Goal: Communication & Community: Answer question/provide support

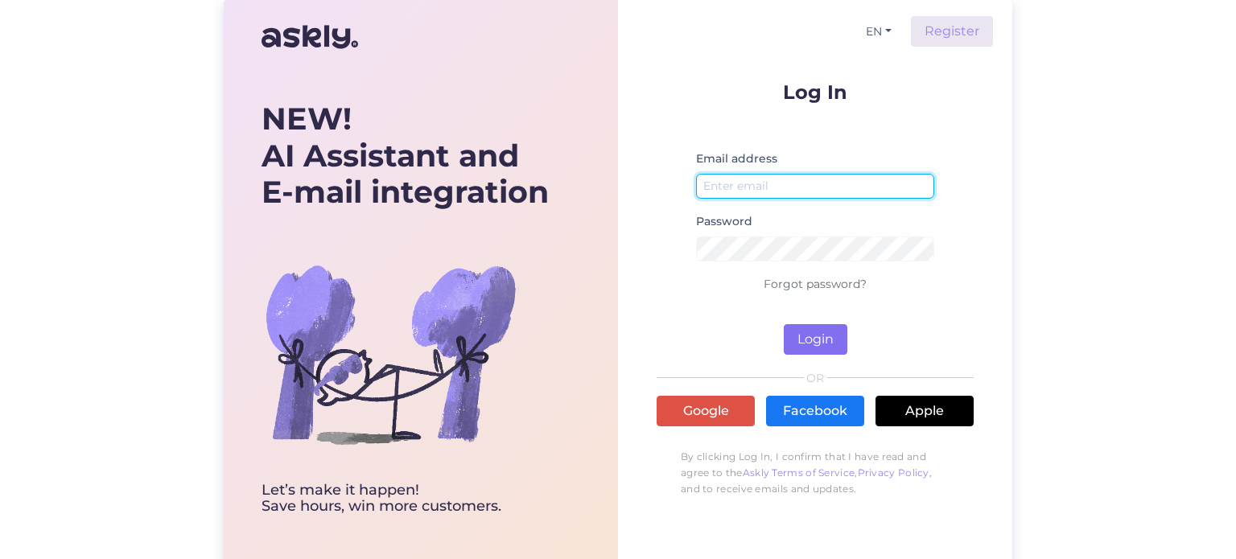
type input "[EMAIL_ADDRESS][DOMAIN_NAME]"
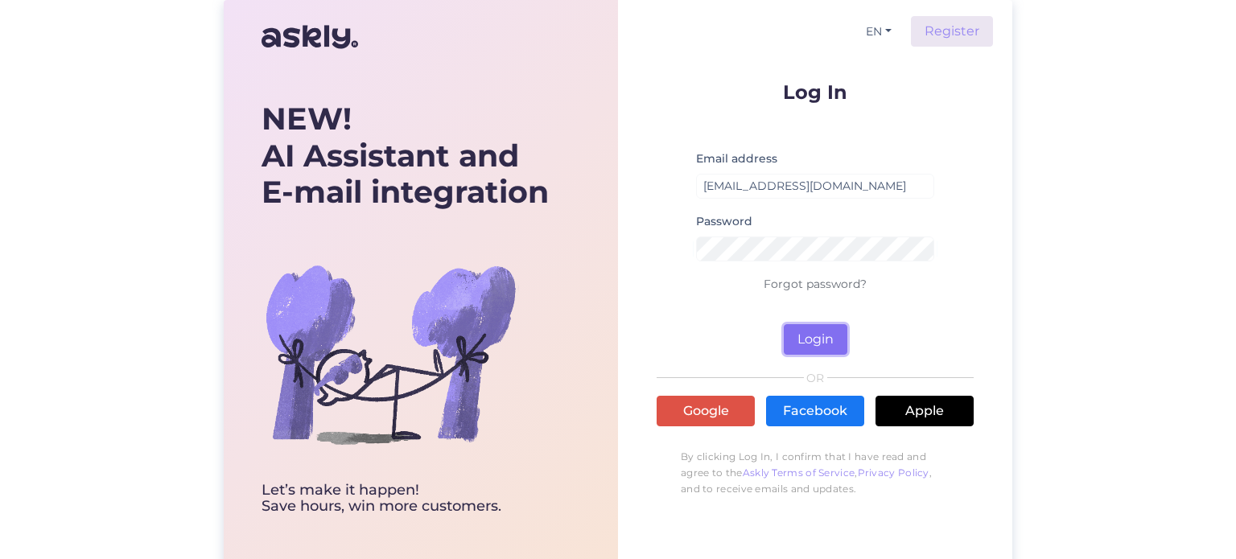
click at [818, 335] on button "Login" at bounding box center [816, 339] width 64 height 31
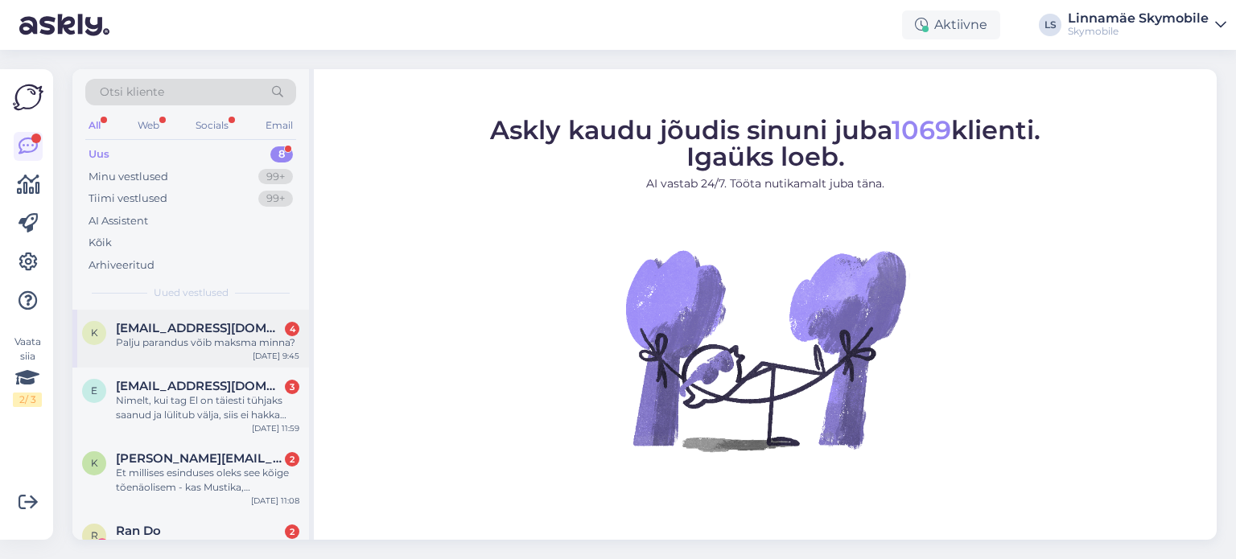
click at [213, 348] on div "Palju parandus võib maksma minna?" at bounding box center [207, 342] width 183 height 14
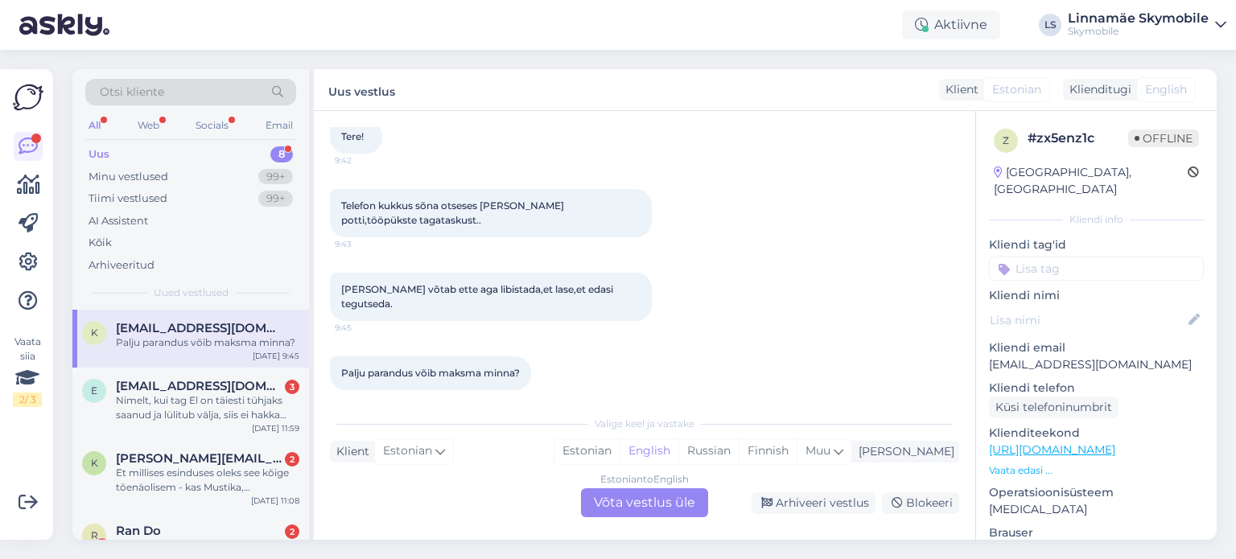
scroll to position [93, 0]
click at [184, 413] on div "Nimelt, kui tag El on täiesti tühjaks saanud ja lülitub välja, siis ei hakka uu…" at bounding box center [207, 407] width 183 height 29
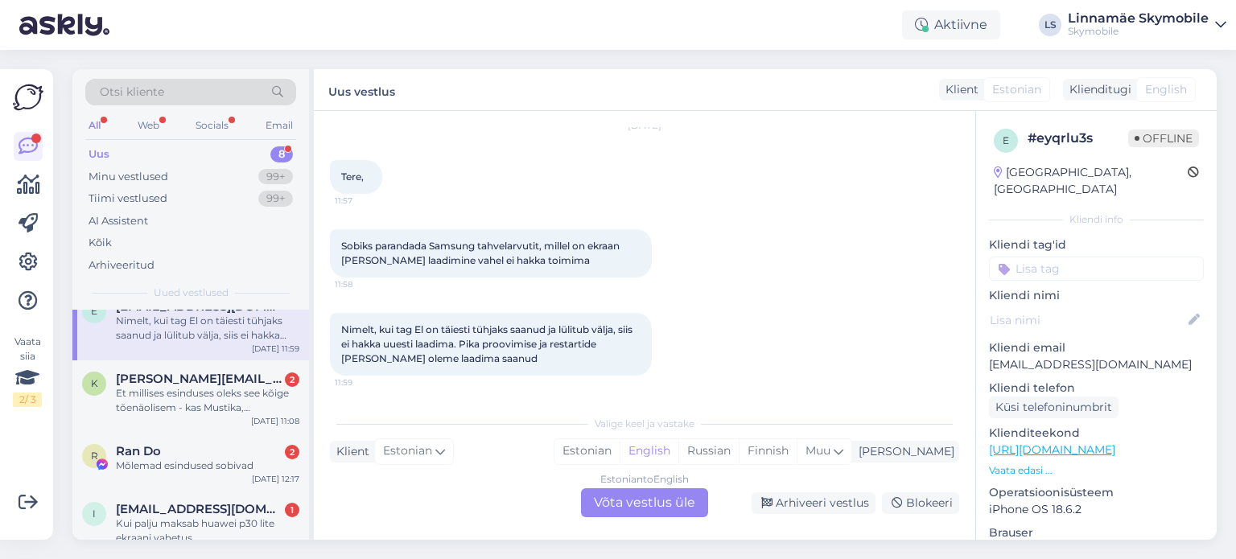
scroll to position [80, 0]
click at [265, 405] on div "Et millises esinduses oleks see kõige tõenäolisem - kas Mustika, [PERSON_NAME] …" at bounding box center [207, 399] width 183 height 29
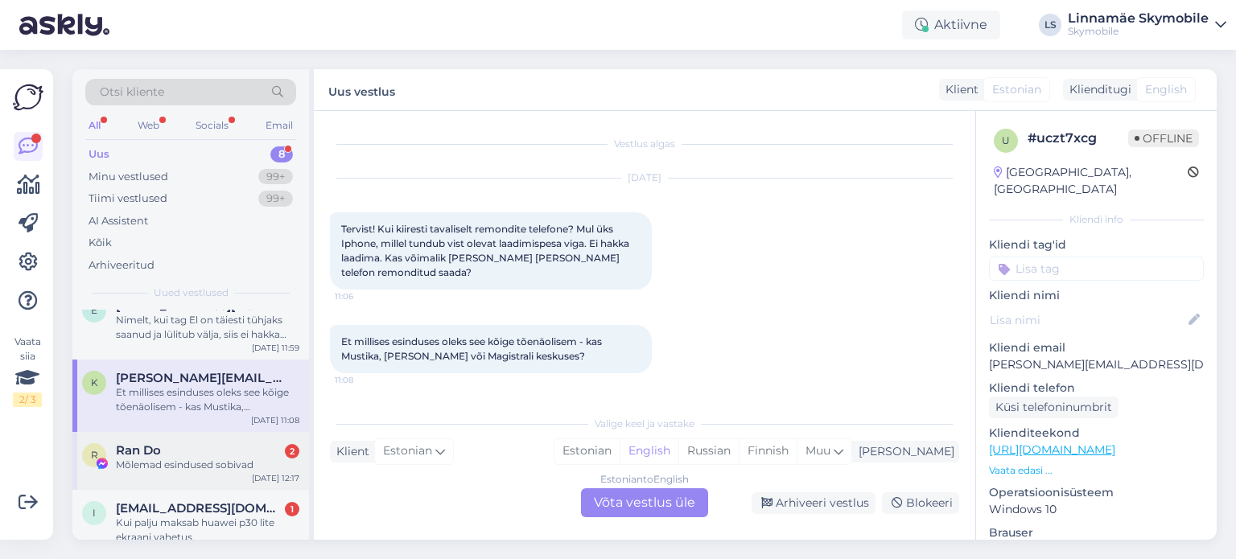
click at [223, 475] on div "R Ran Do 2 Mõlemad esindused sobivad [DATE] 12:17" at bounding box center [190, 461] width 237 height 58
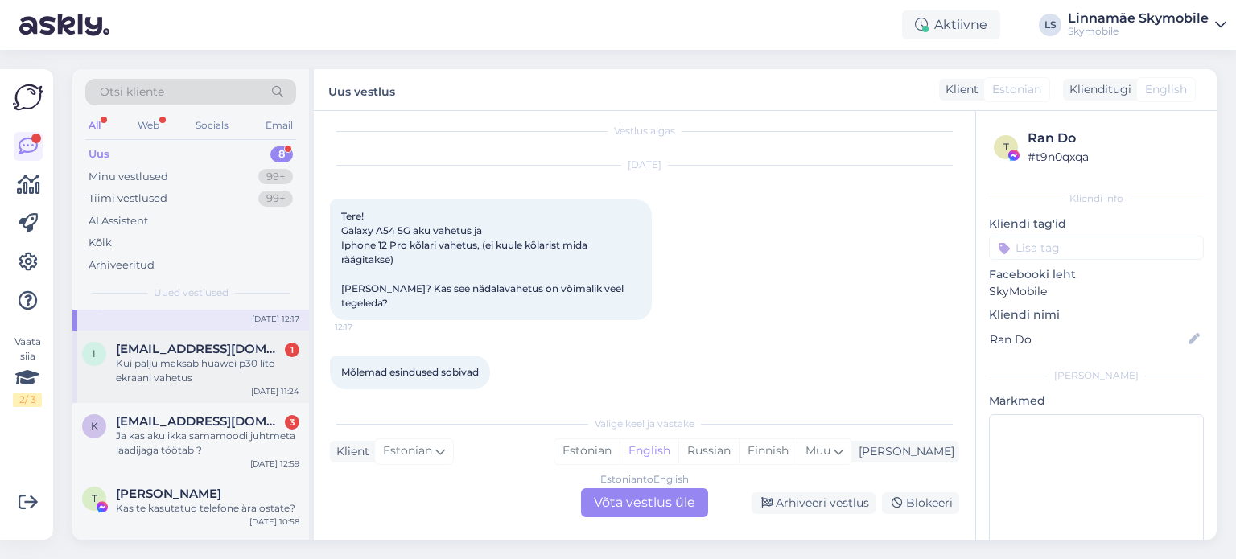
scroll to position [241, 0]
click at [222, 440] on div "Ja kas aku ikka samamoodi juhtmeta laadijaga töötab ?" at bounding box center [207, 441] width 183 height 29
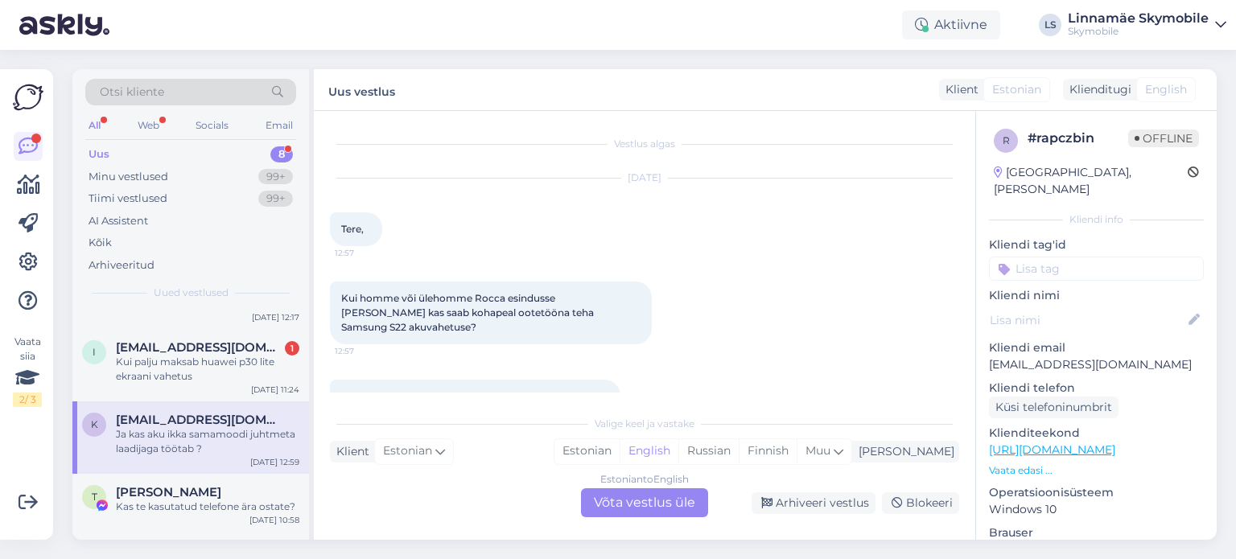
scroll to position [23, 0]
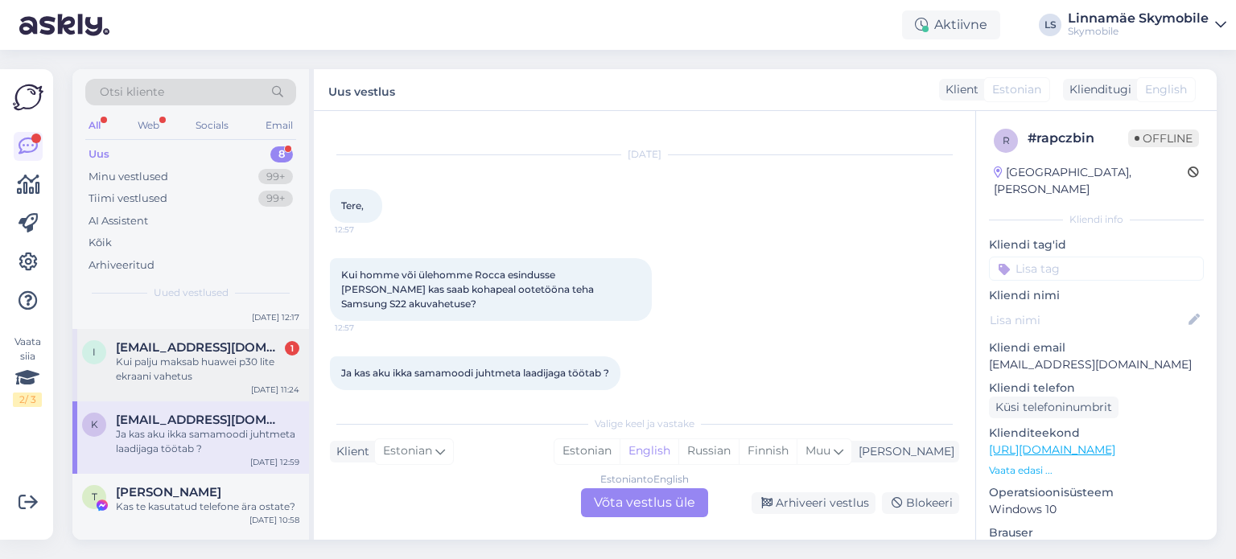
click at [183, 372] on div "Kui palju maksab huawei p30 lite ekraani vahetus" at bounding box center [207, 369] width 183 height 29
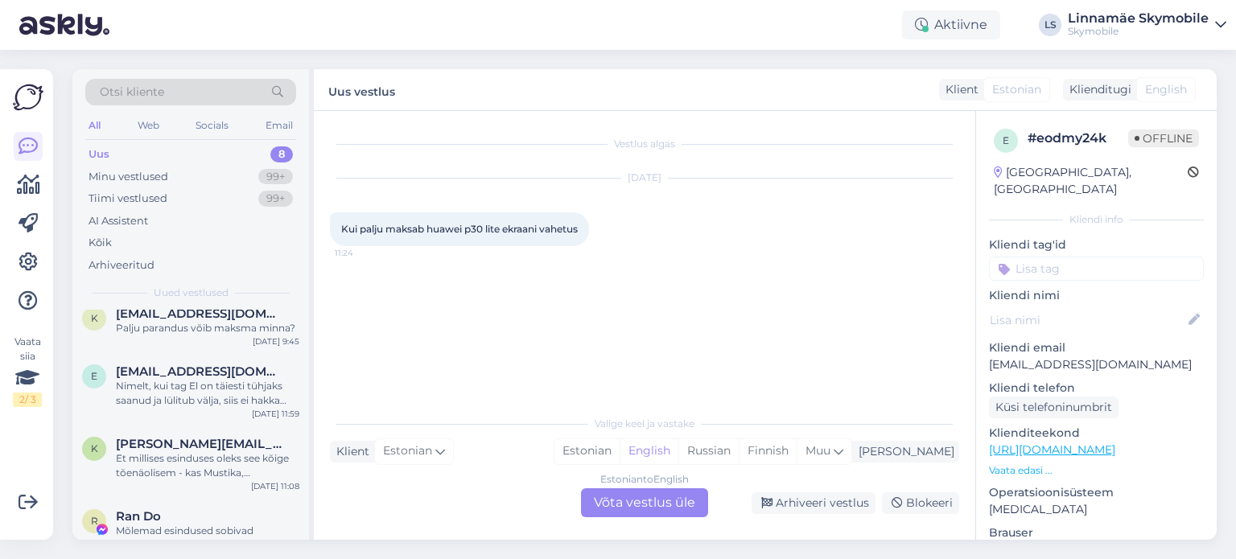
scroll to position [0, 0]
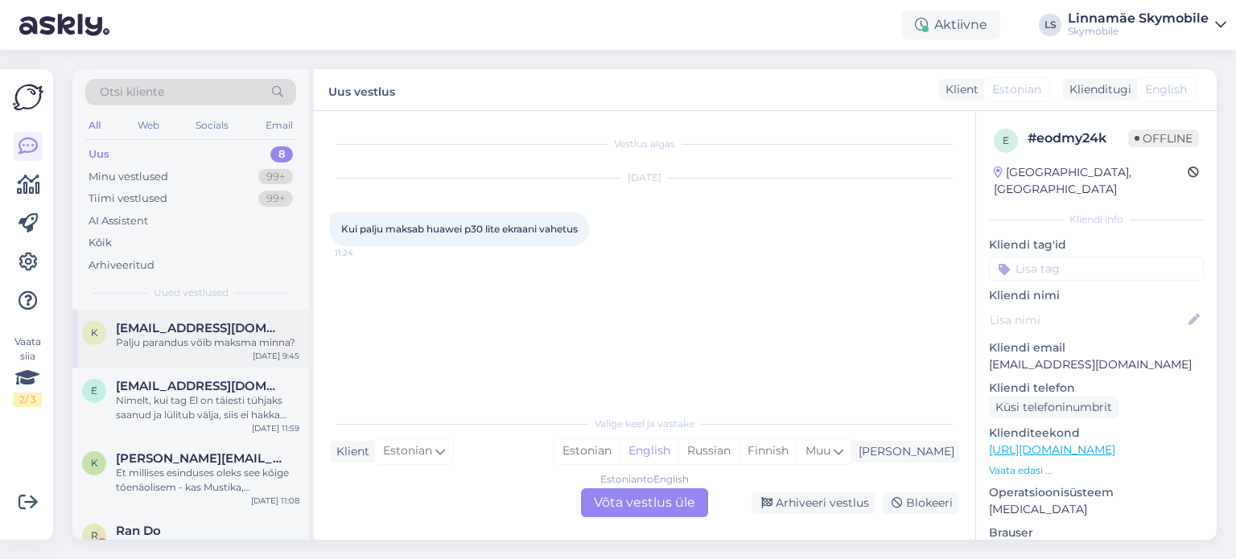
click at [187, 356] on div "k [EMAIL_ADDRESS][DOMAIN_NAME] Palju parandus võib maksma minna? [DATE] 9:45" at bounding box center [190, 339] width 237 height 58
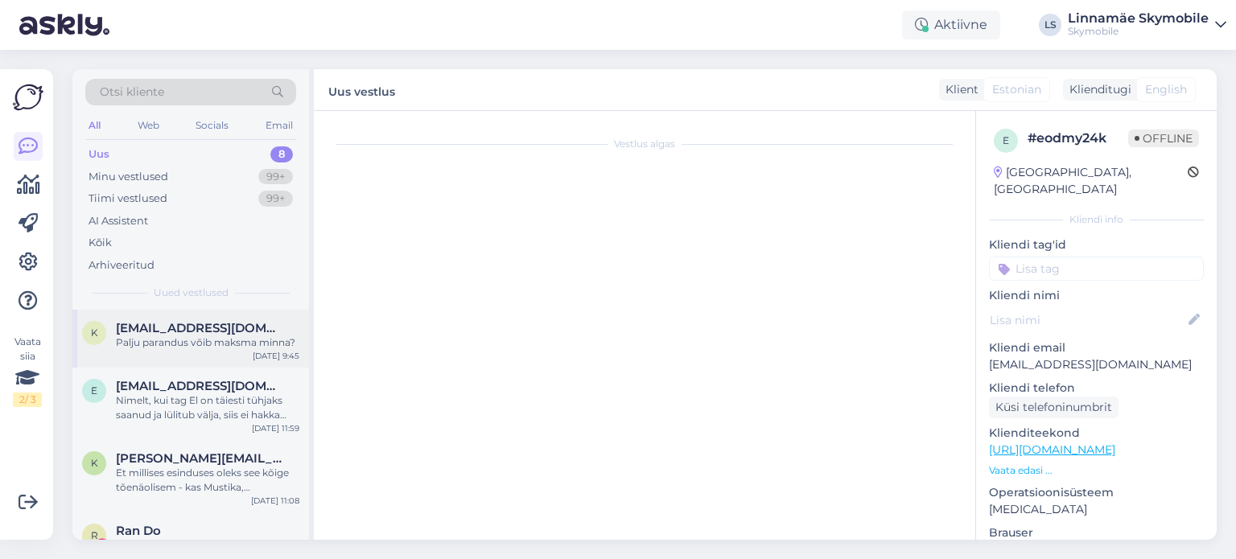
scroll to position [93, 0]
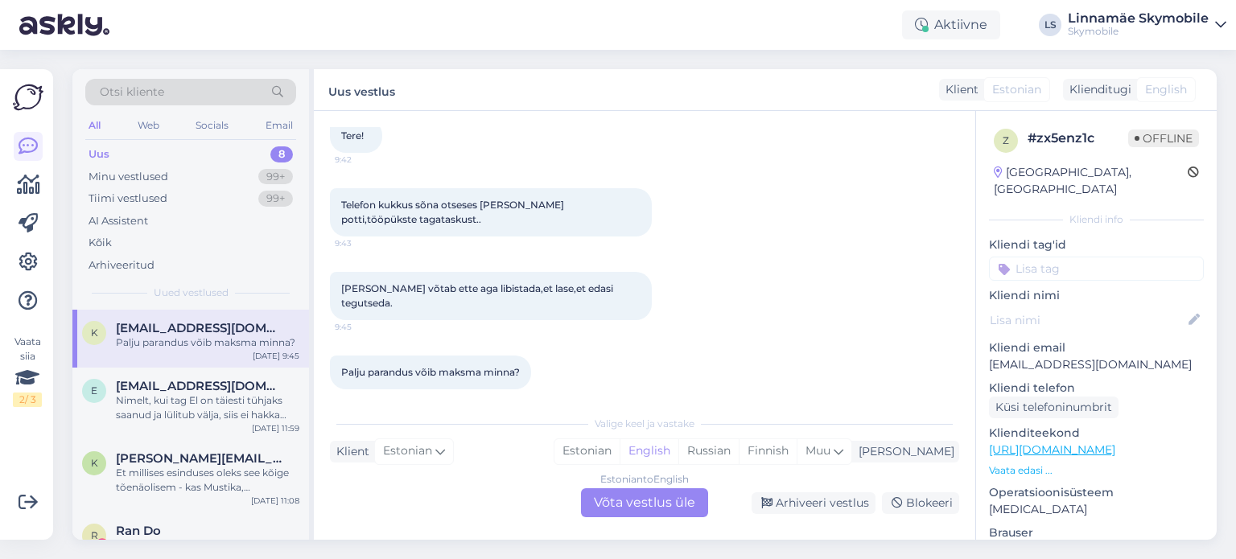
click at [616, 504] on div "Estonian to English Võta vestlus üle" at bounding box center [644, 502] width 127 height 29
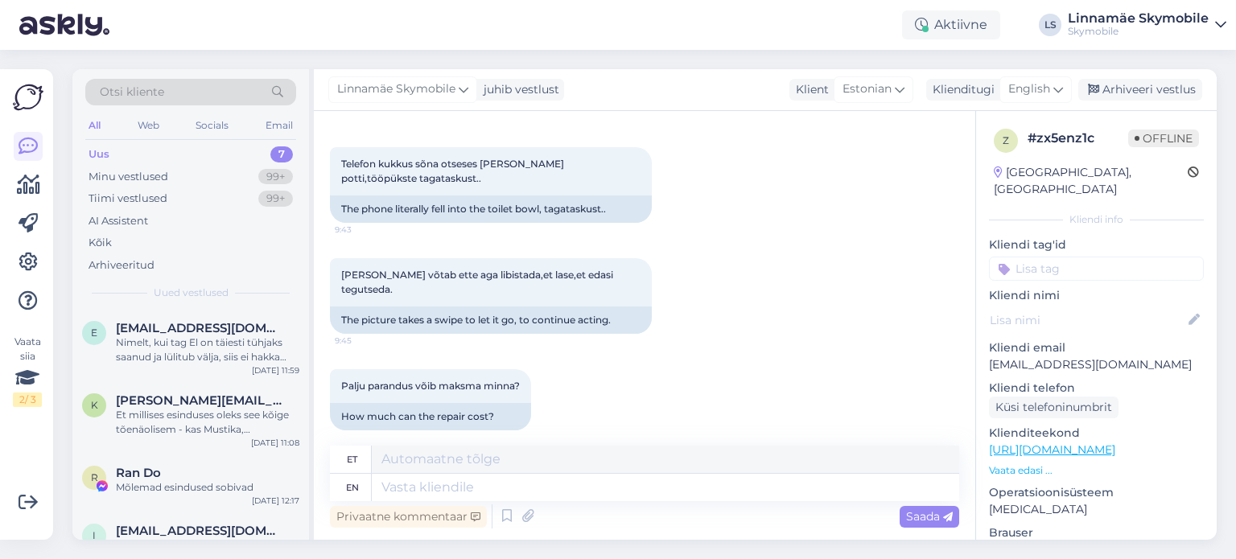
scroll to position [163, 0]
click at [1052, 86] on div "English" at bounding box center [1035, 89] width 72 height 26
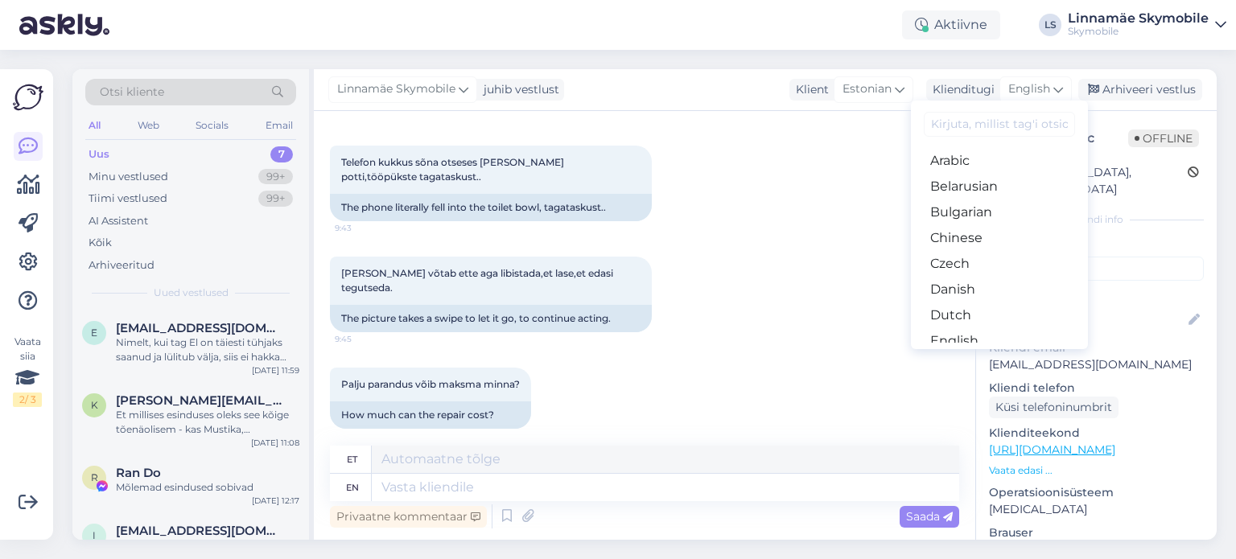
click at [973, 130] on input at bounding box center [999, 124] width 151 height 25
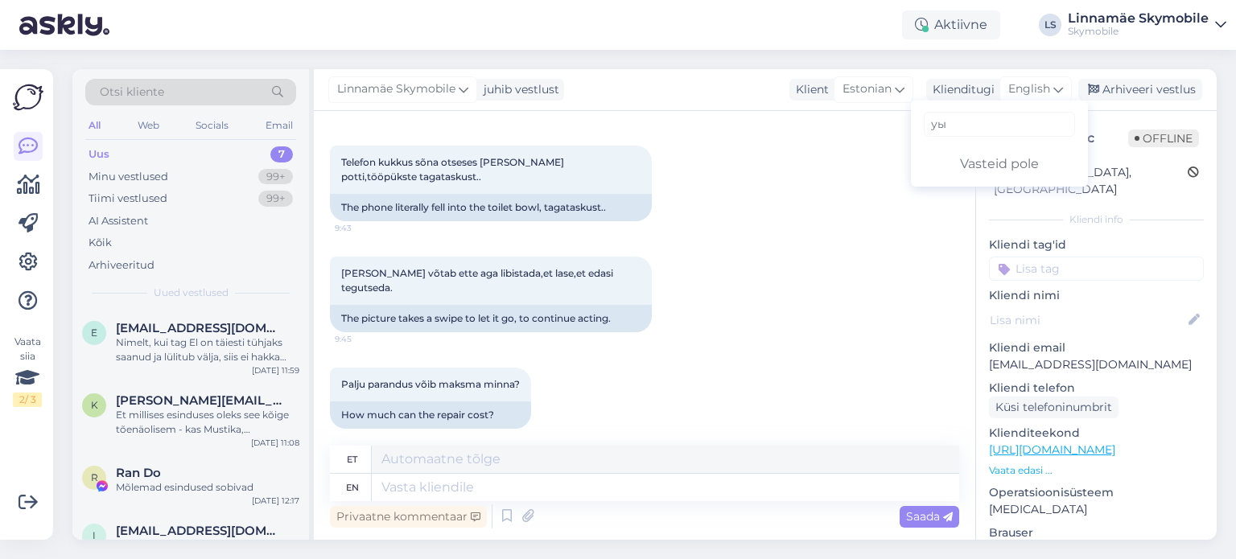
drag, startPoint x: 973, startPoint y: 130, endPoint x: 909, endPoint y: 127, distance: 63.6
click at [912, 127] on div "уы Vasteid pole" at bounding box center [999, 144] width 177 height 86
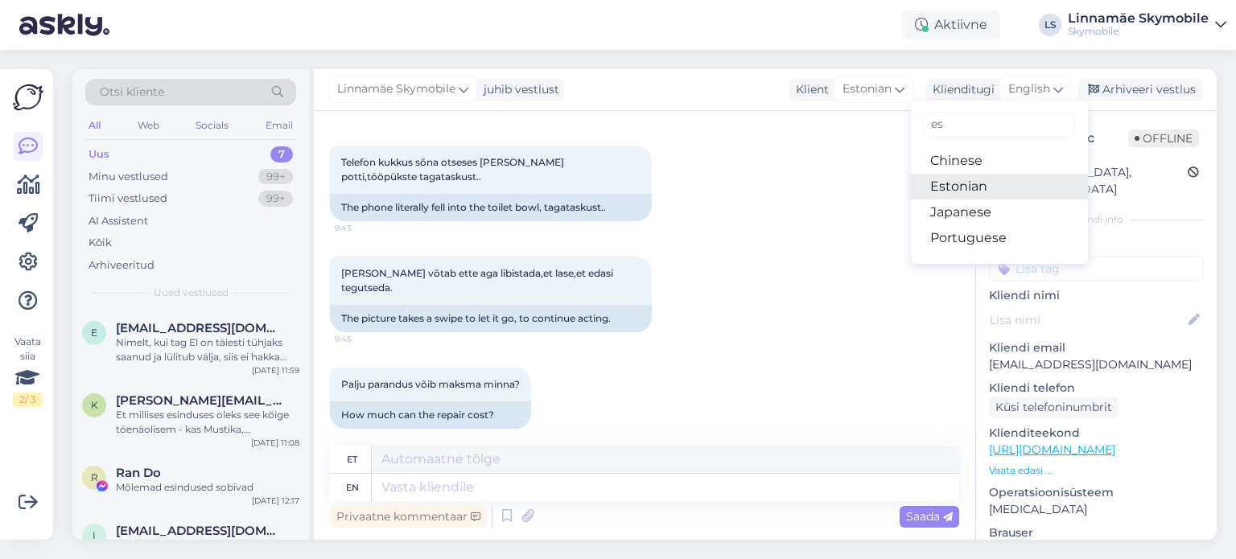
type input "es"
click at [965, 188] on link "Estonian" at bounding box center [999, 187] width 177 height 26
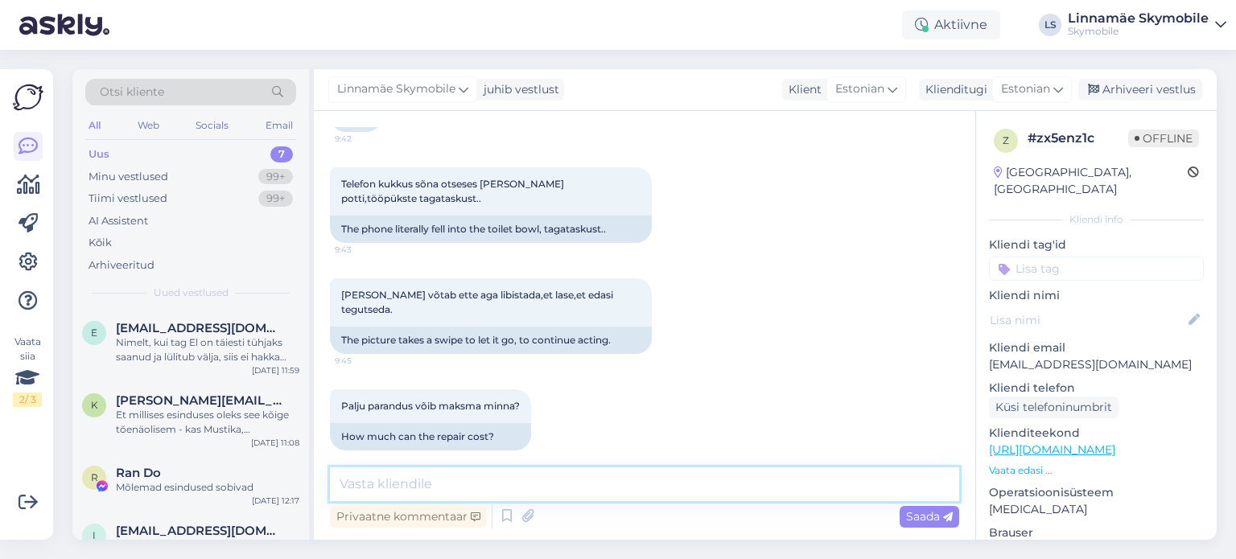
click at [533, 477] on textarea at bounding box center [644, 484] width 629 height 34
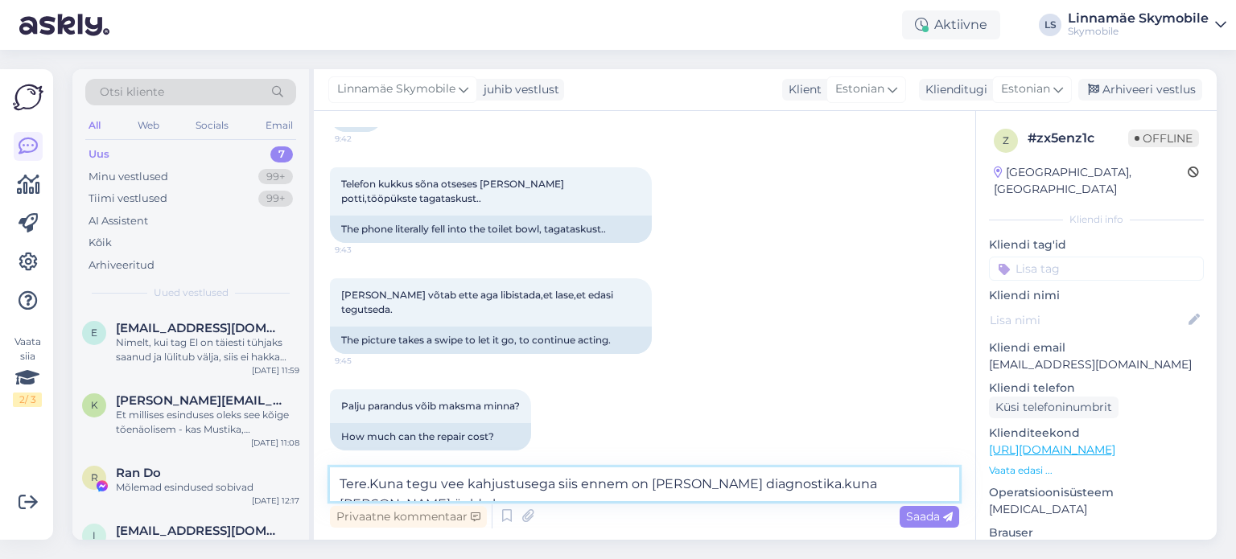
scroll to position [161, 0]
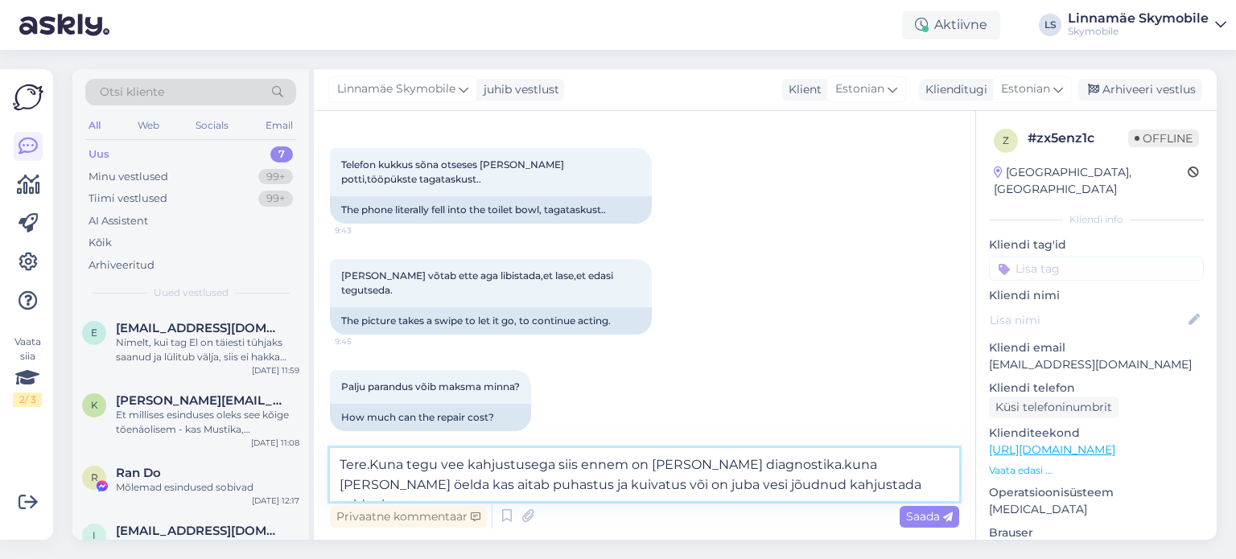
type textarea "Tere.Kuna tegu vee kahjustusega siis ennem on [PERSON_NAME] diagnostika.kuna [P…"
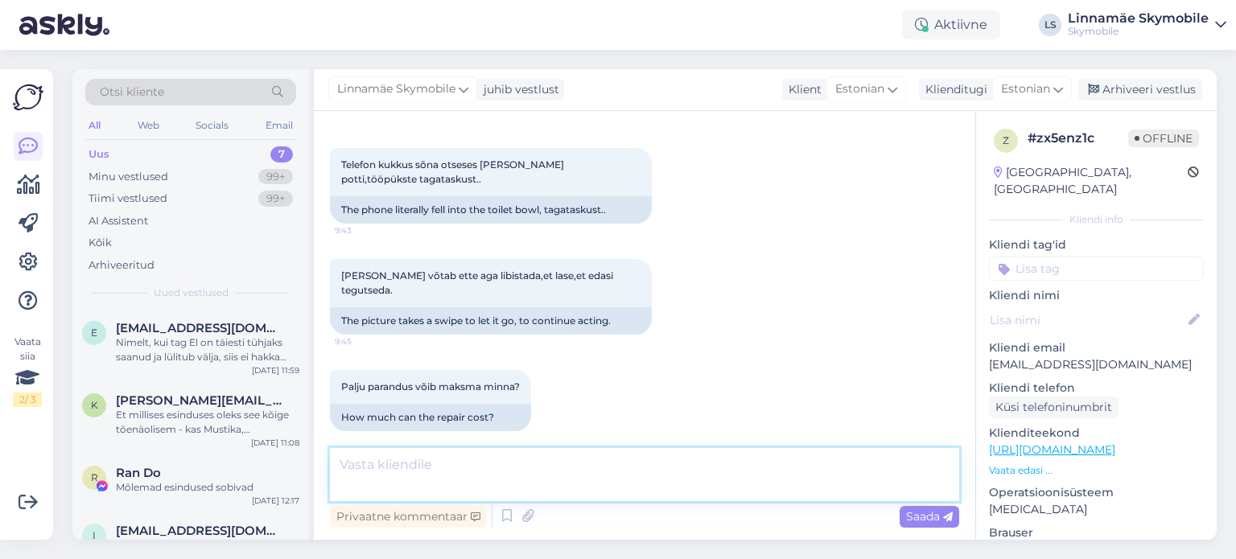
scroll to position [240, 0]
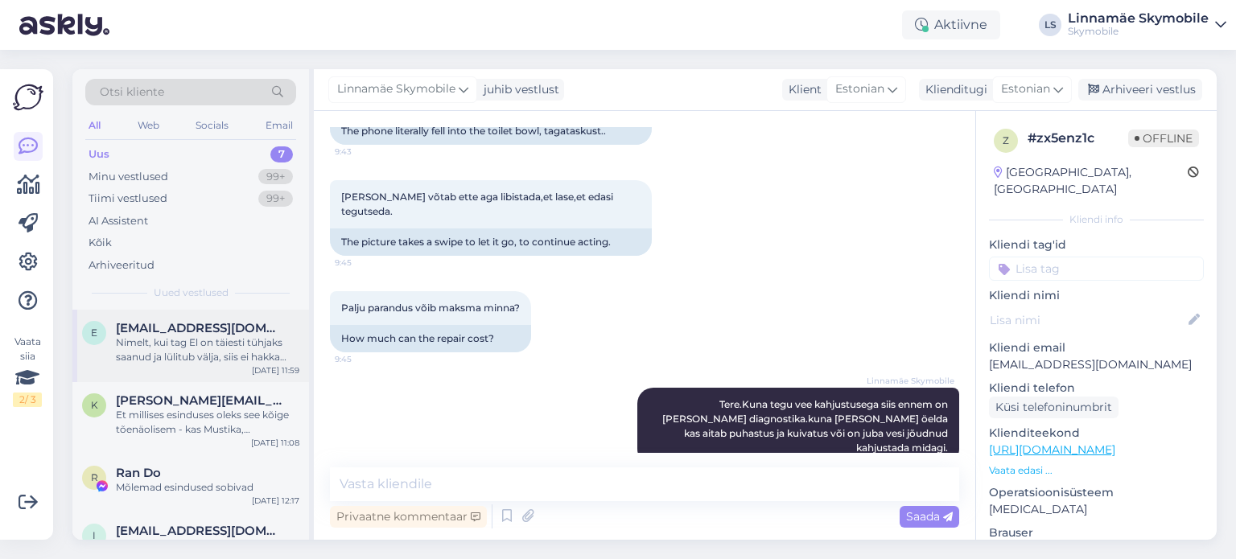
click at [224, 338] on div "Nimelt, kui tag El on täiesti tühjaks saanud ja lülitub välja, siis ei hakka uu…" at bounding box center [207, 349] width 183 height 29
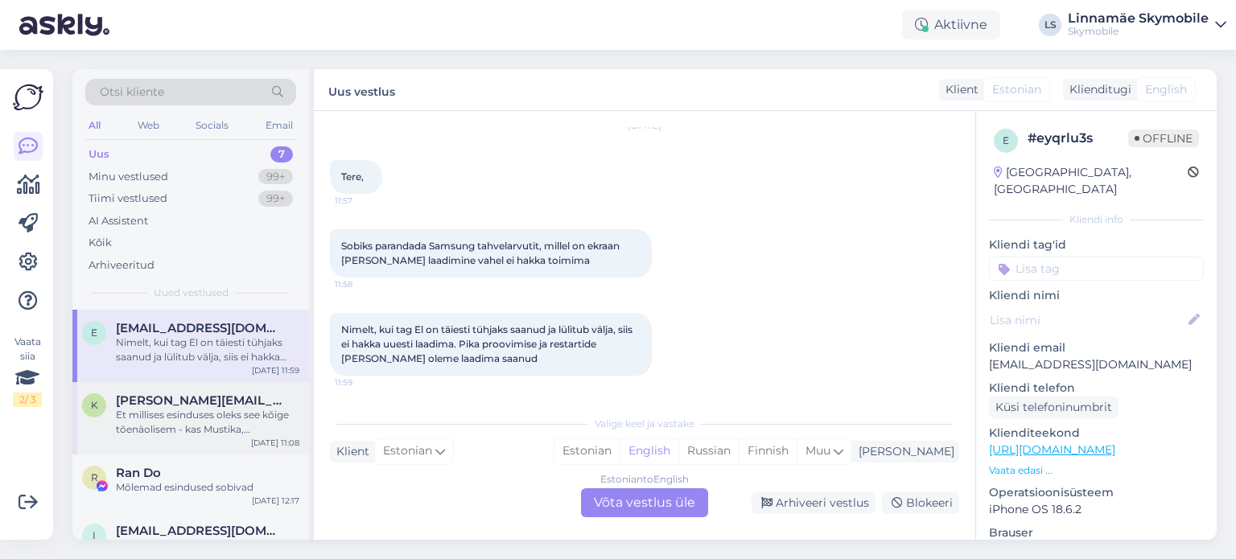
click at [178, 421] on div "Et millises esinduses oleks see kõige tõenäolisem - kas Mustika, [PERSON_NAME] …" at bounding box center [207, 422] width 183 height 29
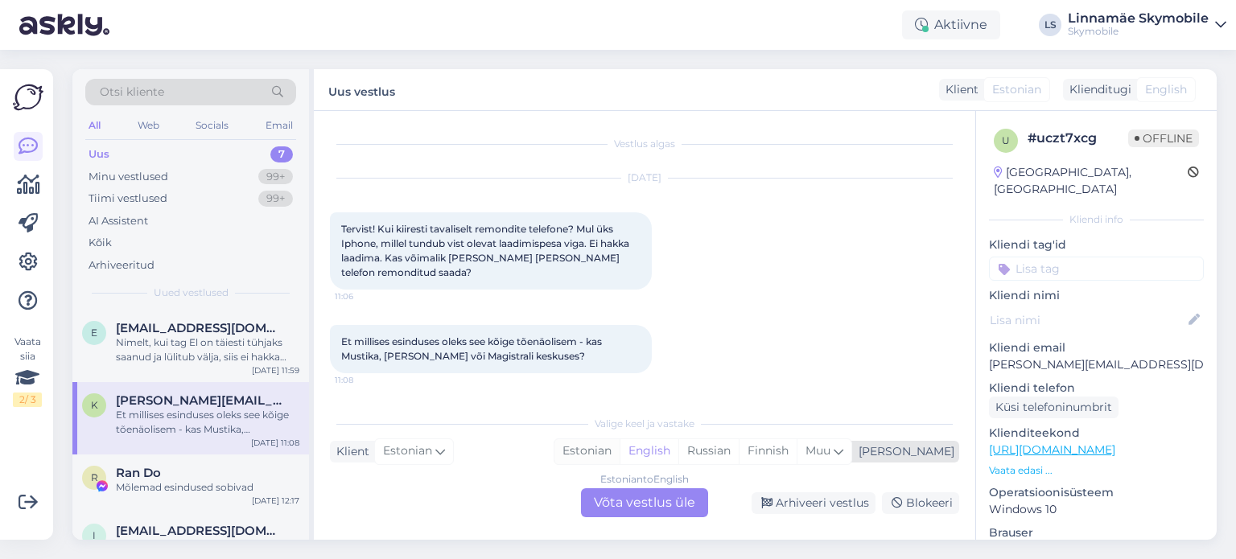
click at [619, 451] on div "Estonian" at bounding box center [586, 451] width 65 height 24
click at [648, 504] on div "Estonian to Estonian Võta vestlus üle" at bounding box center [644, 502] width 127 height 29
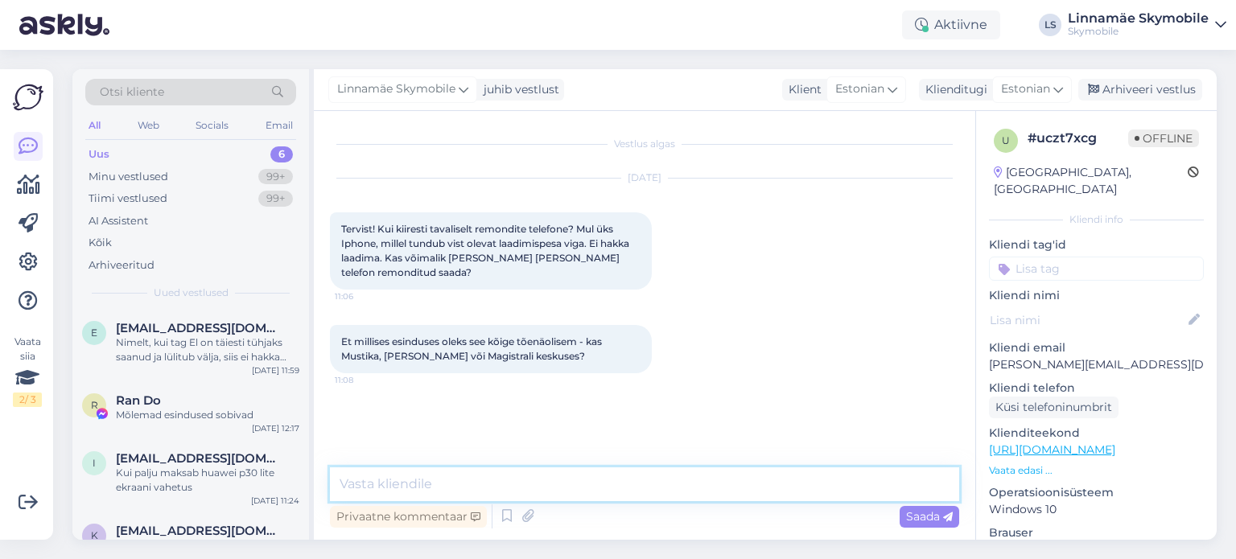
click at [598, 488] on textarea at bounding box center [644, 484] width 629 height 34
type textarea "Tere.Kui varuoasd olemas siis võimalik teha kiir remot mis võtab umbes 1-2 tundi"
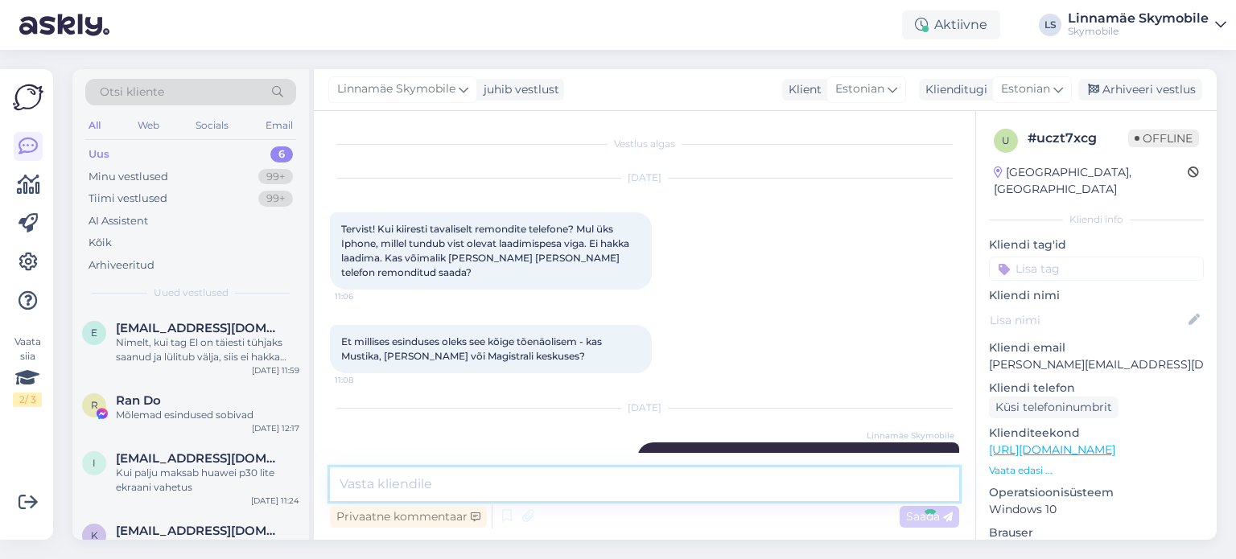
scroll to position [55, 0]
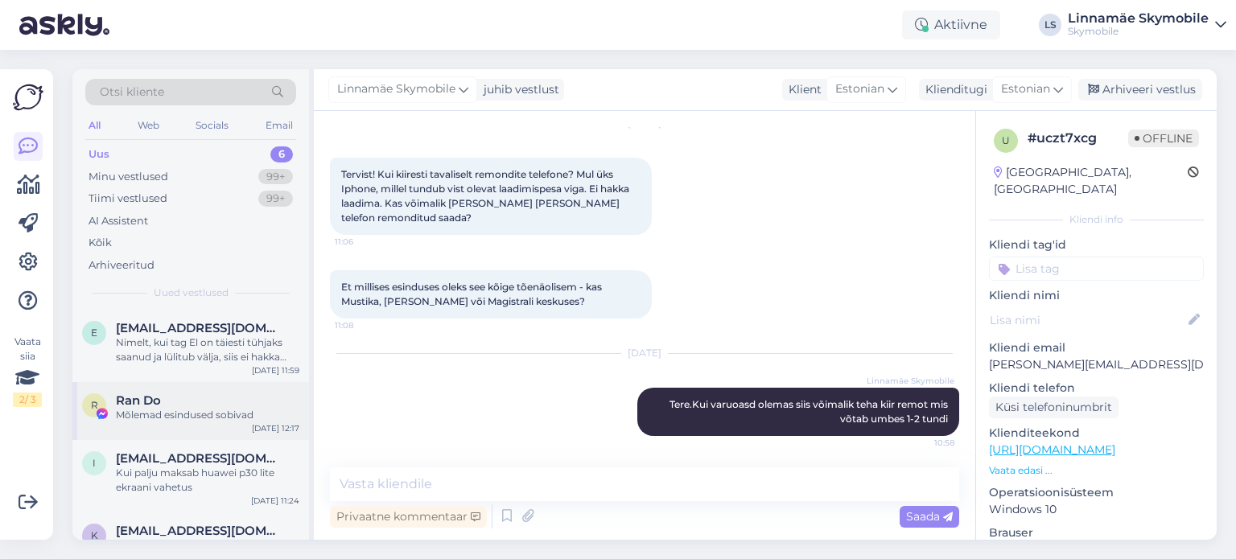
click at [225, 401] on div "Ran Do" at bounding box center [207, 400] width 183 height 14
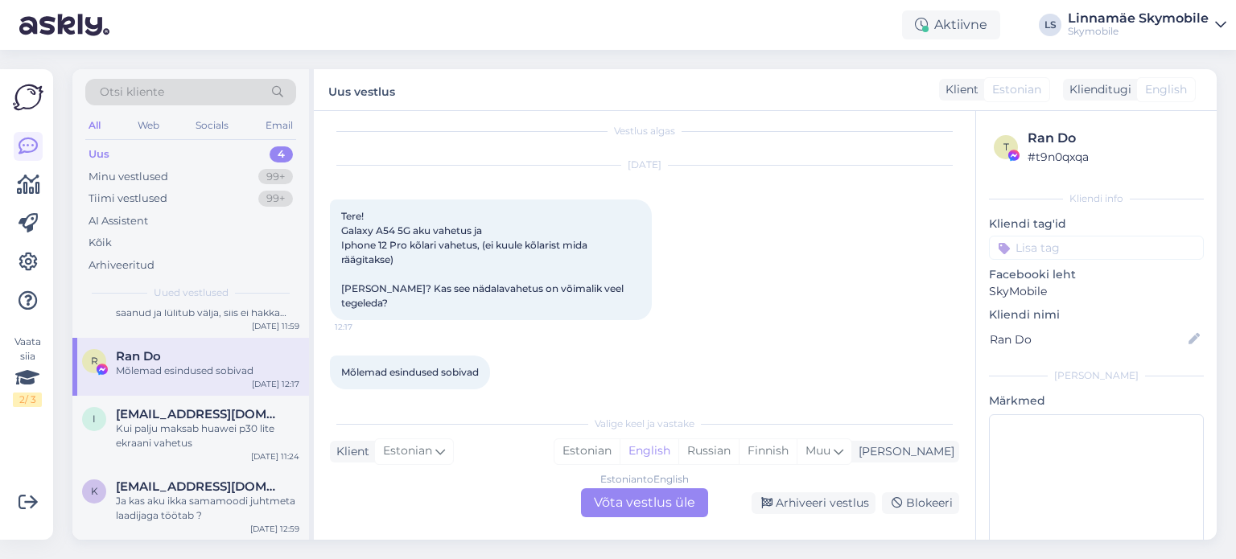
scroll to position [0, 0]
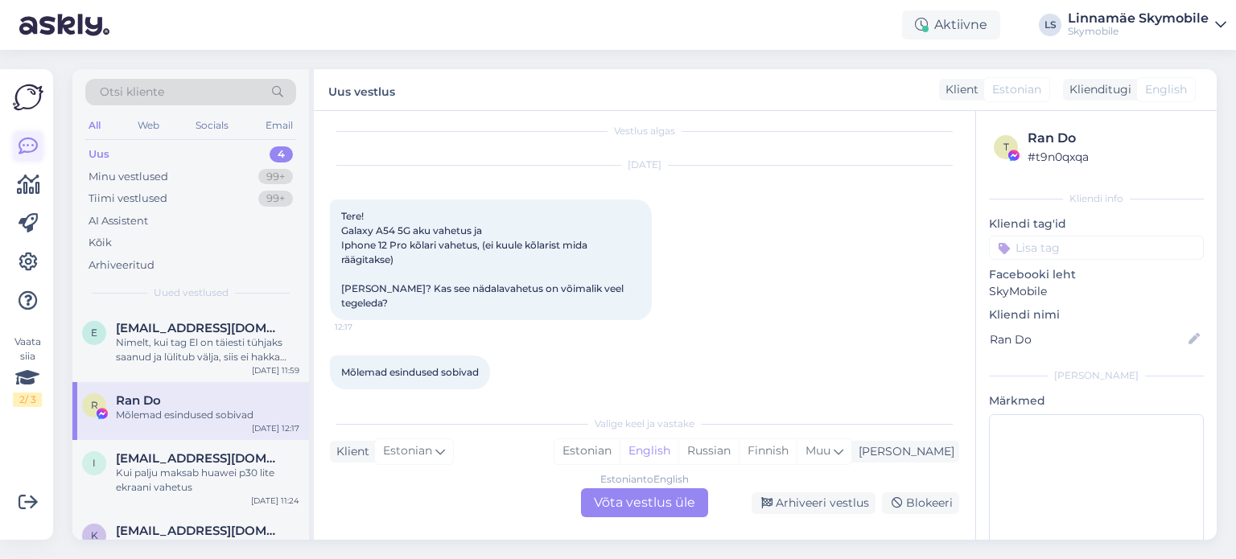
click at [22, 144] on icon at bounding box center [28, 146] width 19 height 19
click at [240, 149] on div "Uus 4" at bounding box center [190, 154] width 211 height 23
click at [225, 348] on div "Nimelt, kui tag El on täiesti tühjaks saanud ja lülitub välja, siis ei hakka uu…" at bounding box center [207, 349] width 183 height 29
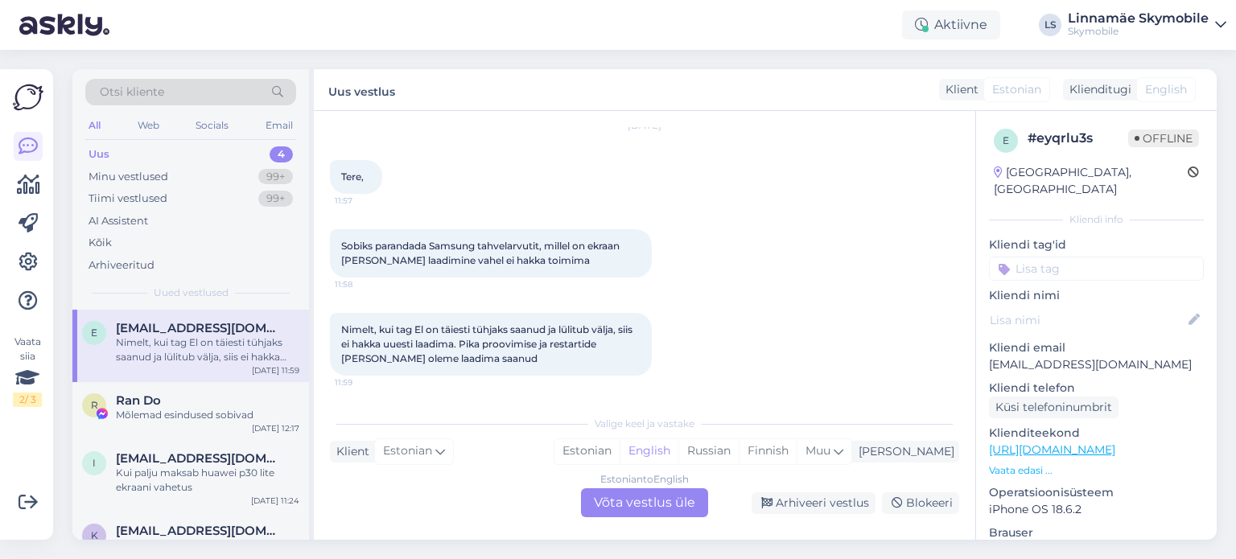
click at [779, 241] on div "Sobiks parandada Samsung tahvelarvutit, millel on ekraan [PERSON_NAME] laadimin…" at bounding box center [644, 254] width 629 height 84
click at [619, 455] on div "Estonian" at bounding box center [586, 451] width 65 height 24
click at [623, 507] on div "Estonian to Estonian Võta vestlus üle" at bounding box center [644, 502] width 127 height 29
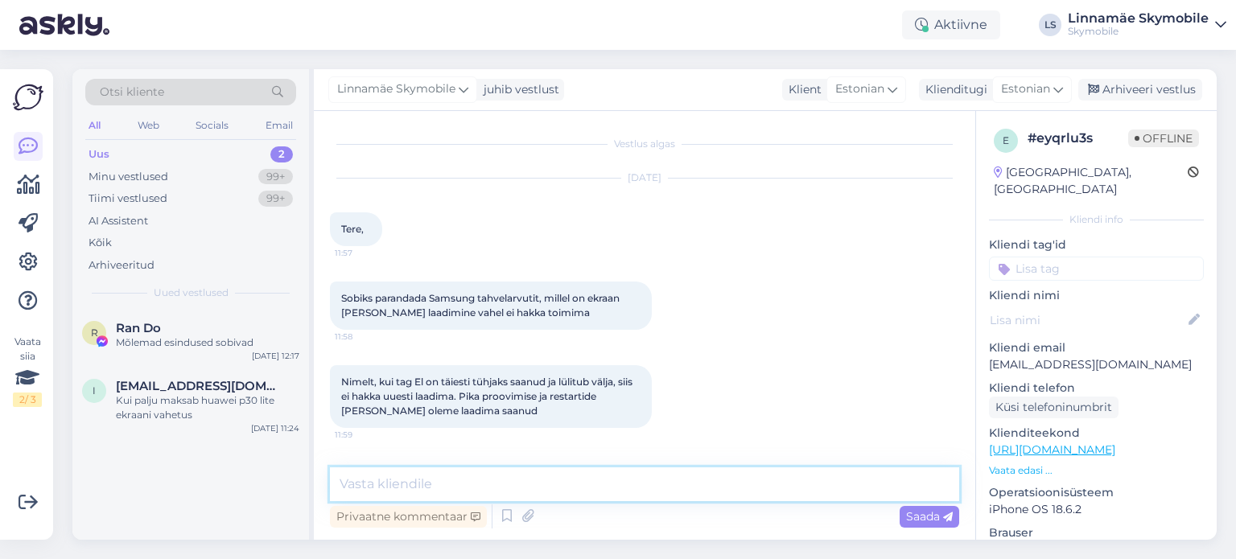
click at [550, 490] on textarea at bounding box center [644, 484] width 629 height 34
click at [561, 488] on textarea at bounding box center [644, 484] width 629 height 34
type textarea "[PERSON_NAME]"
click at [500, 482] on textarea "Tere.laadimise kohta sealvõib olla probleem" at bounding box center [644, 484] width 629 height 34
click at [657, 483] on textarea "Tere.laadimise kohta seal võib olla probleem" at bounding box center [644, 484] width 629 height 34
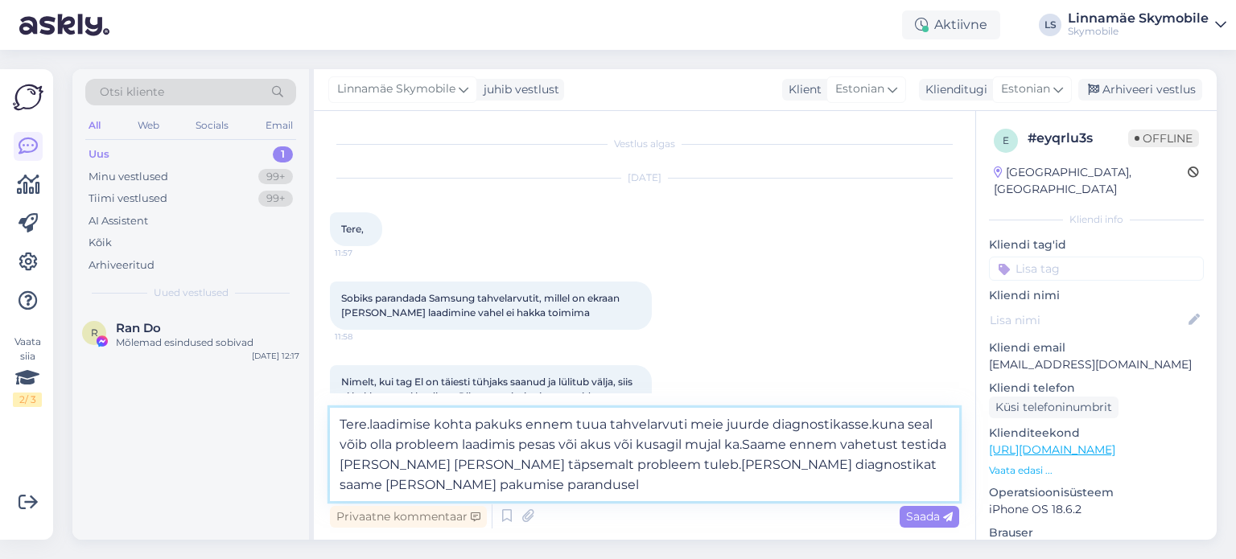
type textarea "Tere.laadimise kohta pakuks ennem tuua tahvelarvuti meie juurde diagnostikasse.…"
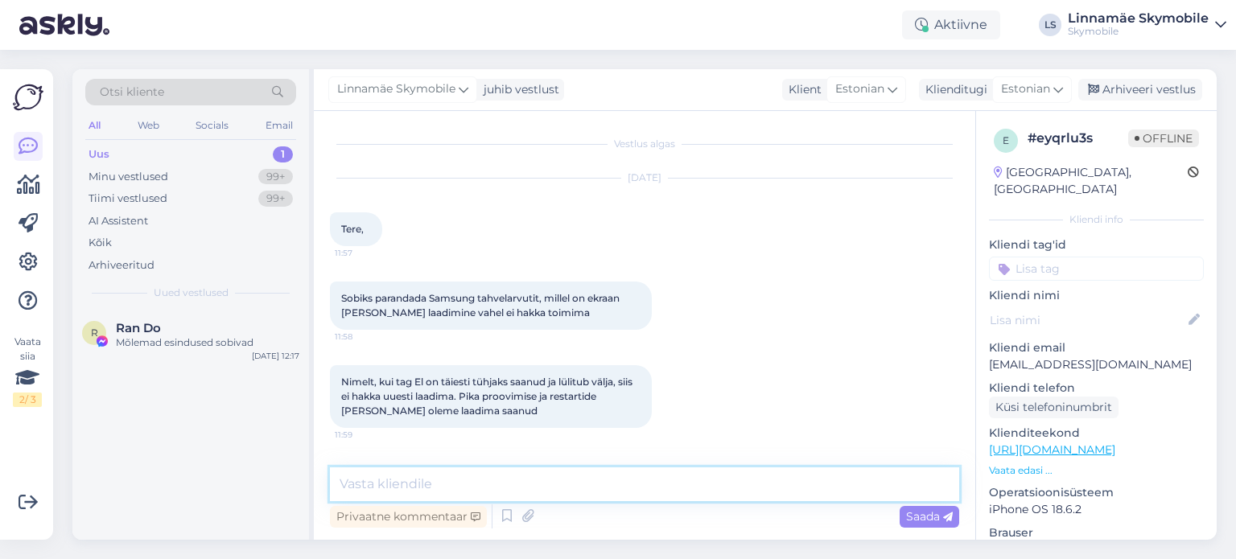
scroll to position [153, 0]
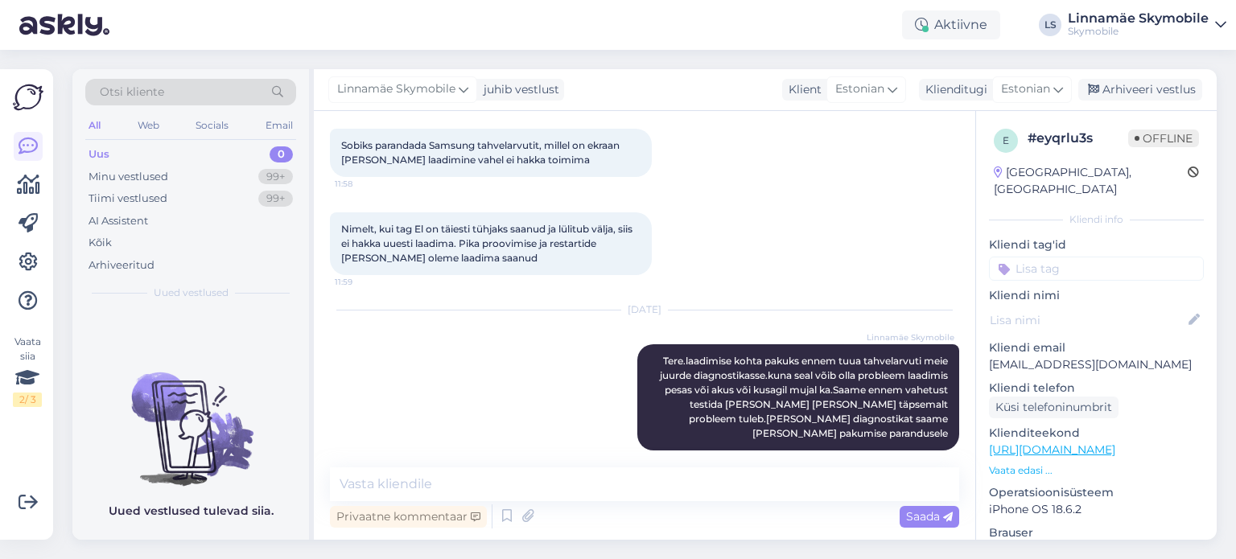
click at [116, 152] on div "Uus 0" at bounding box center [190, 154] width 211 height 23
click at [103, 157] on div "Uus" at bounding box center [98, 154] width 21 height 16
click at [33, 263] on icon at bounding box center [28, 262] width 19 height 19
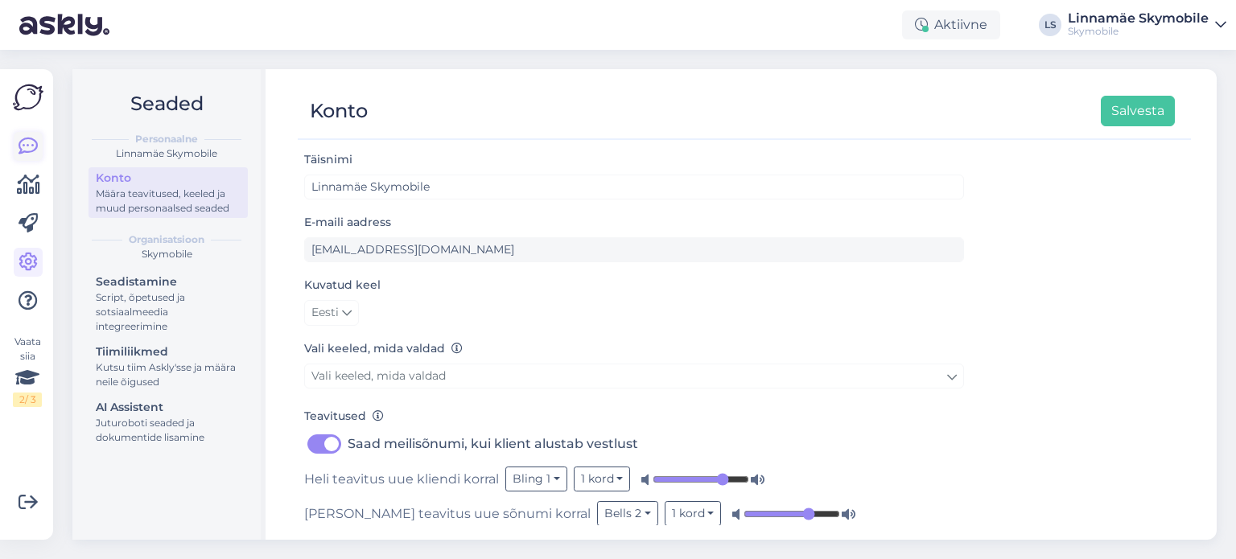
click at [25, 147] on icon at bounding box center [28, 146] width 19 height 19
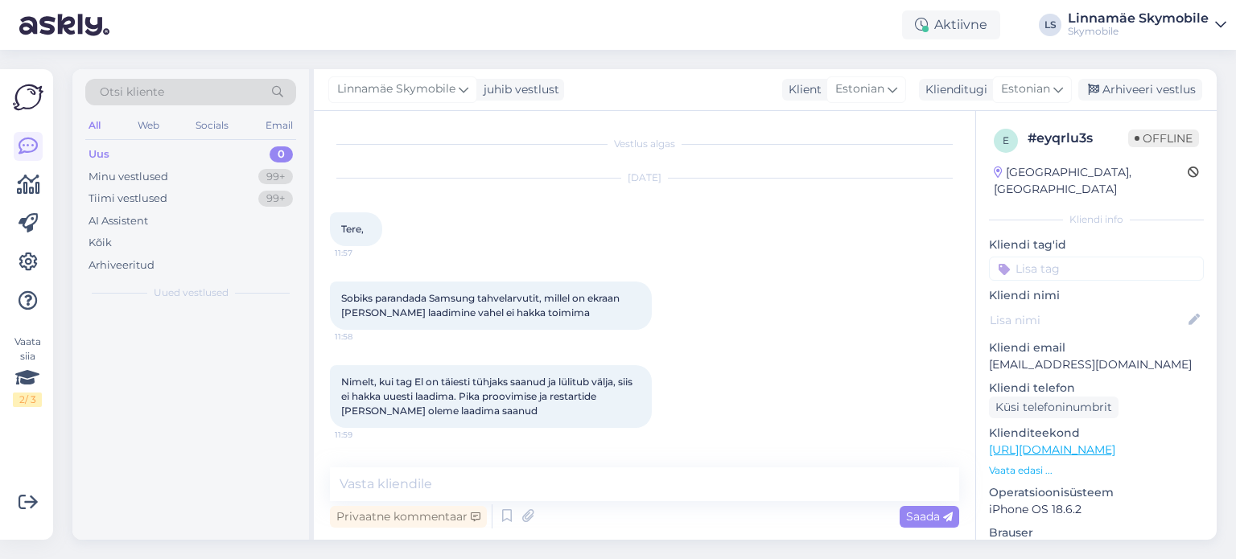
scroll to position [153, 0]
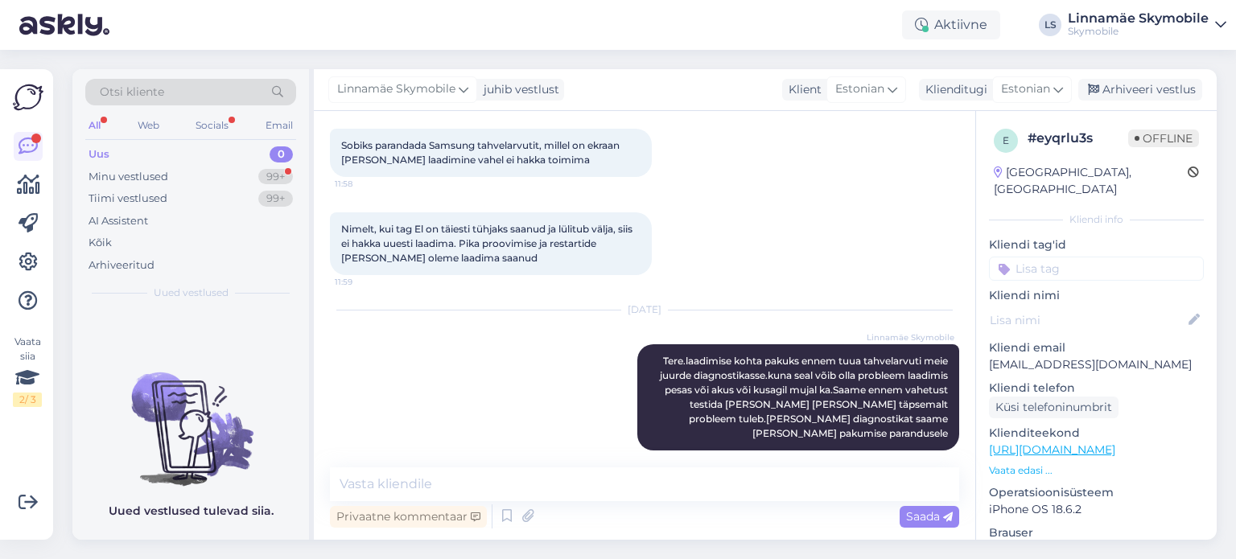
click at [121, 150] on div "Uus 0" at bounding box center [190, 154] width 211 height 23
click at [121, 173] on div "Minu vestlused" at bounding box center [128, 177] width 80 height 16
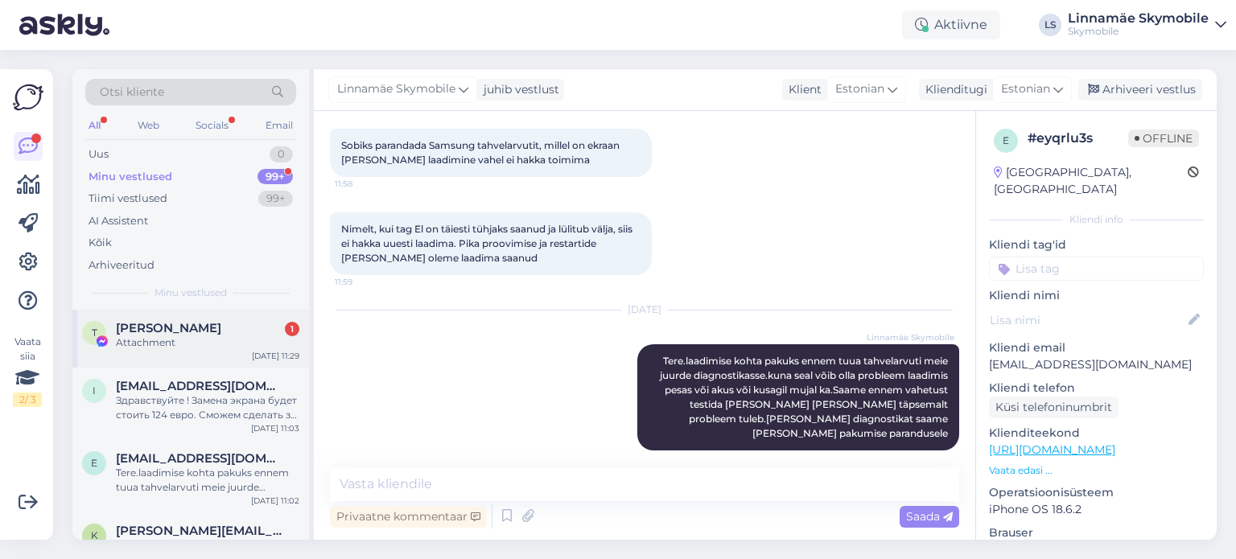
click at [185, 339] on div "Attachment" at bounding box center [207, 342] width 183 height 14
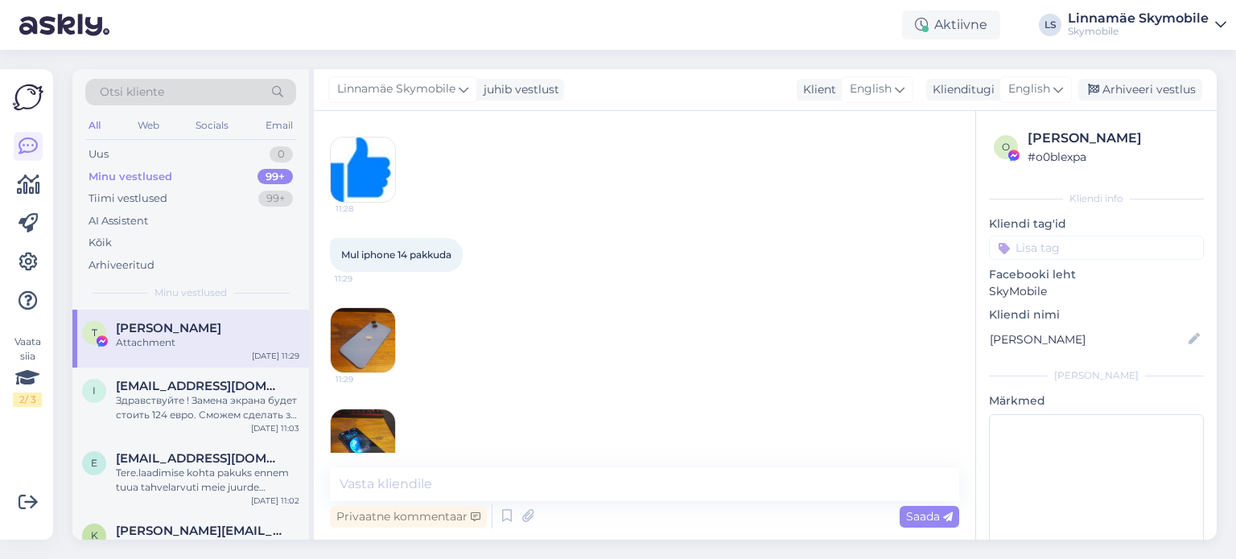
scroll to position [332, 0]
click at [370, 343] on img at bounding box center [363, 339] width 64 height 64
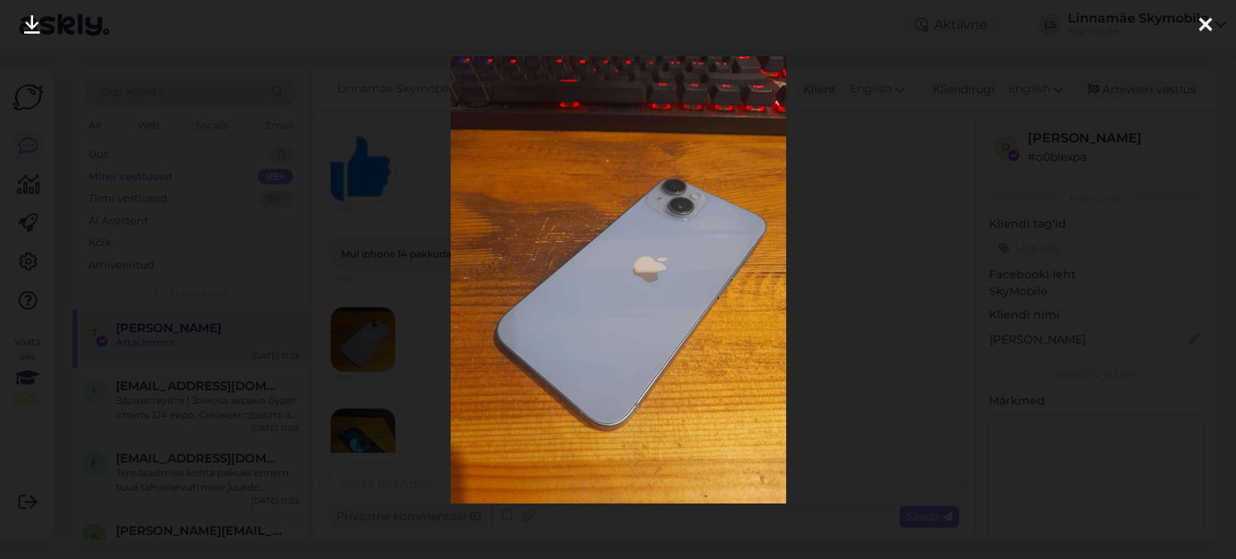
drag, startPoint x: 1206, startPoint y: 21, endPoint x: 895, endPoint y: 161, distance: 341.4
click at [1205, 21] on icon at bounding box center [1205, 25] width 13 height 21
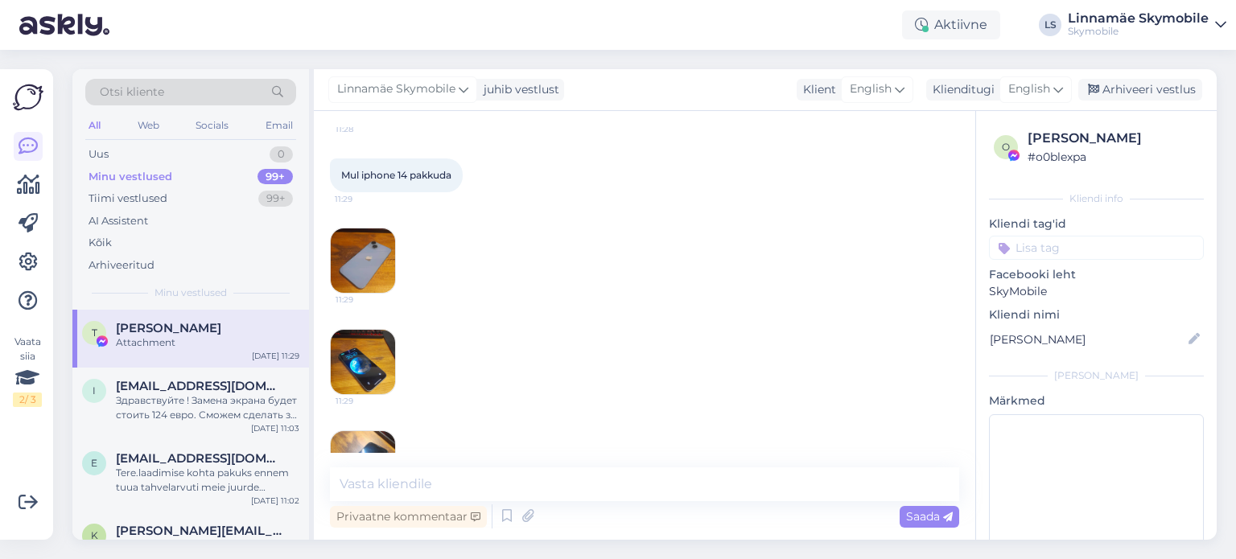
scroll to position [413, 0]
click at [373, 347] on img at bounding box center [363, 360] width 64 height 64
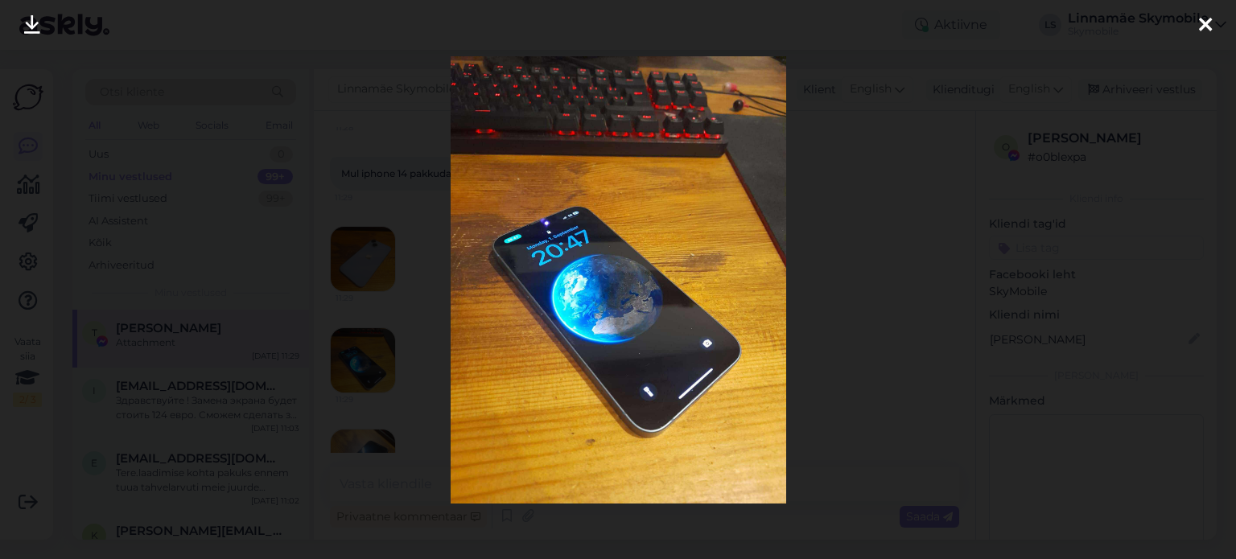
click at [1199, 26] on icon at bounding box center [1205, 25] width 13 height 21
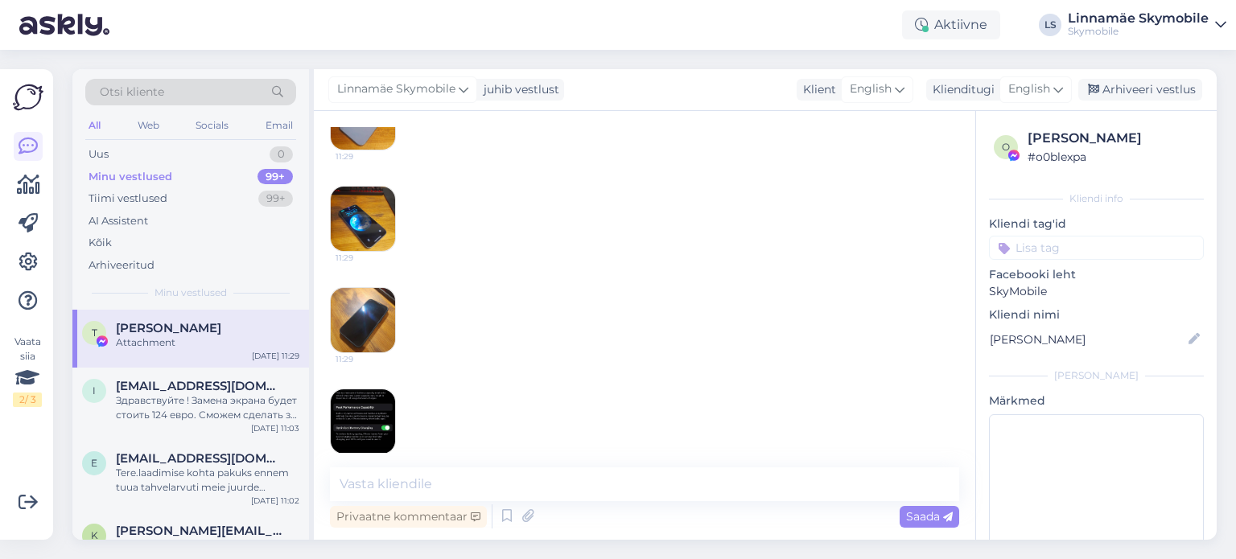
scroll to position [571, 0]
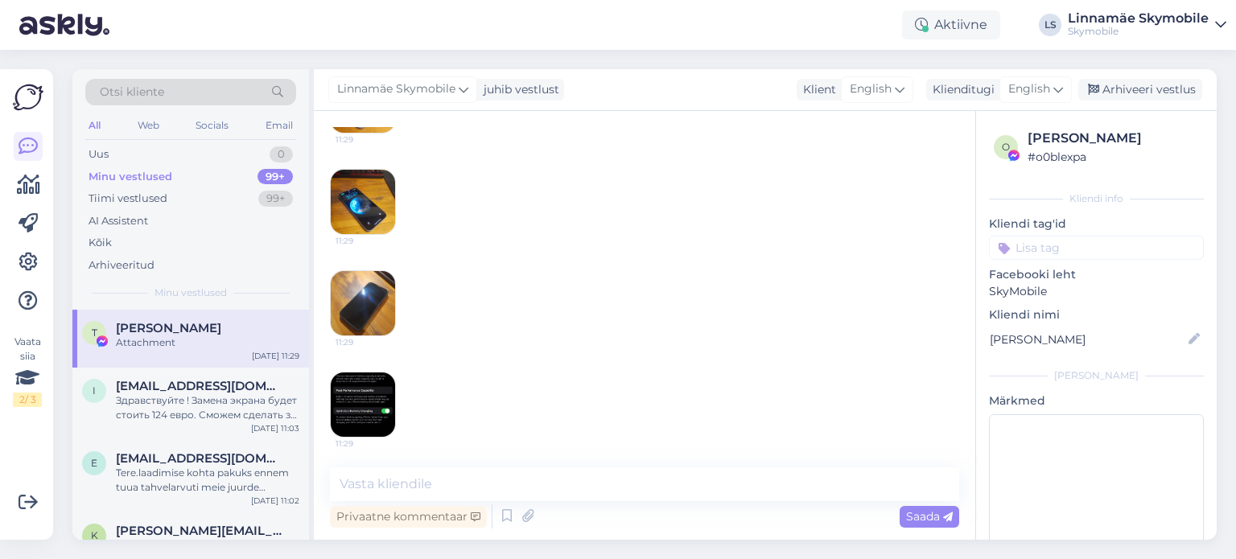
click at [371, 286] on img at bounding box center [363, 303] width 64 height 64
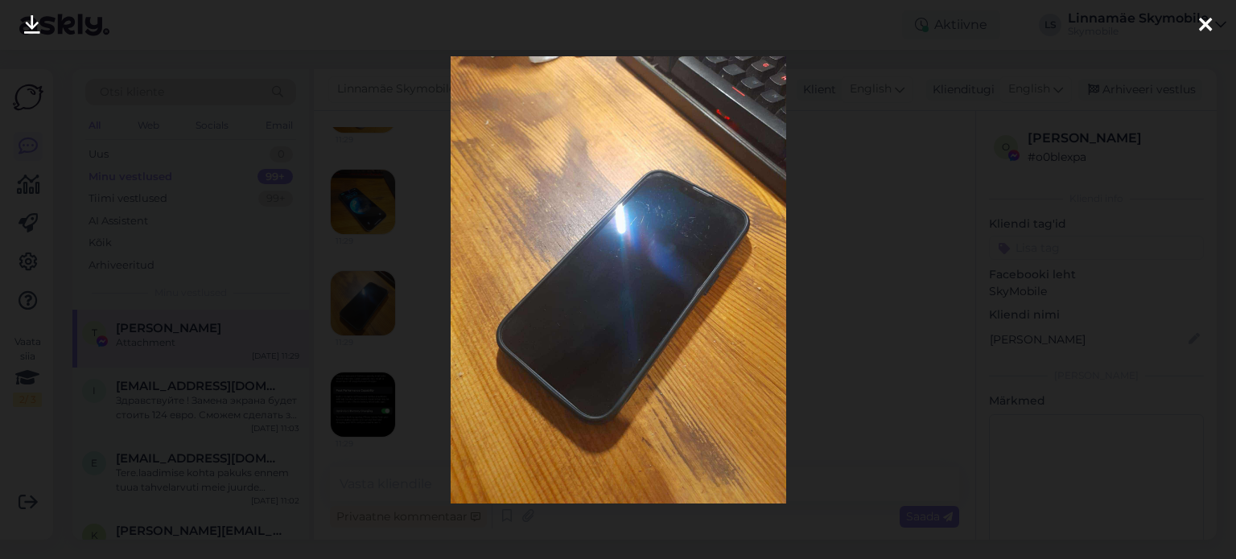
click at [1208, 15] on icon at bounding box center [1205, 25] width 13 height 21
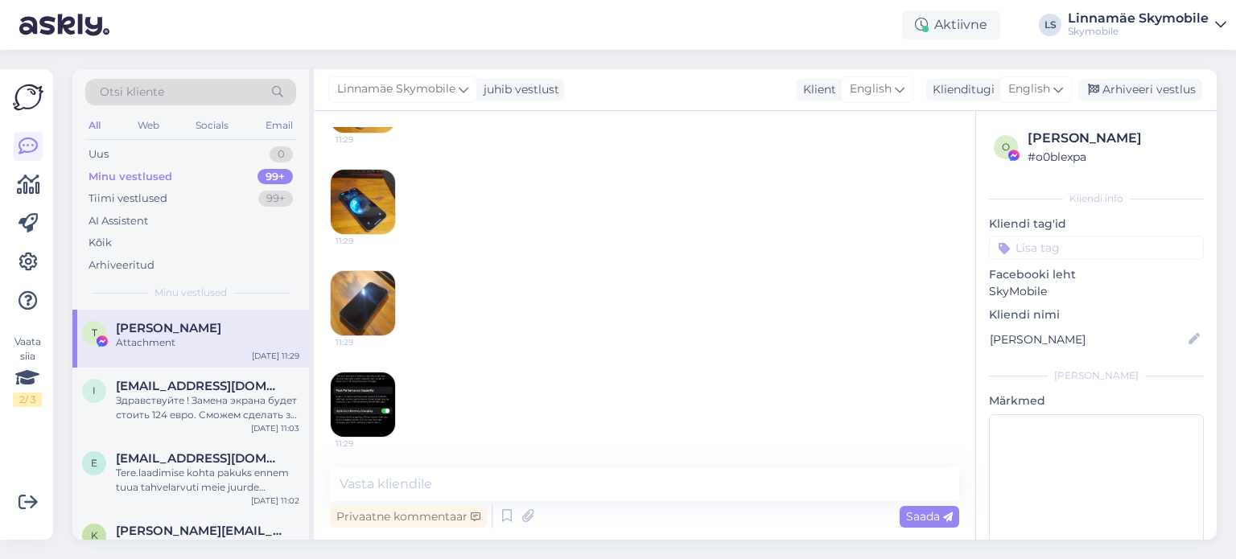
click at [373, 379] on img at bounding box center [363, 404] width 64 height 64
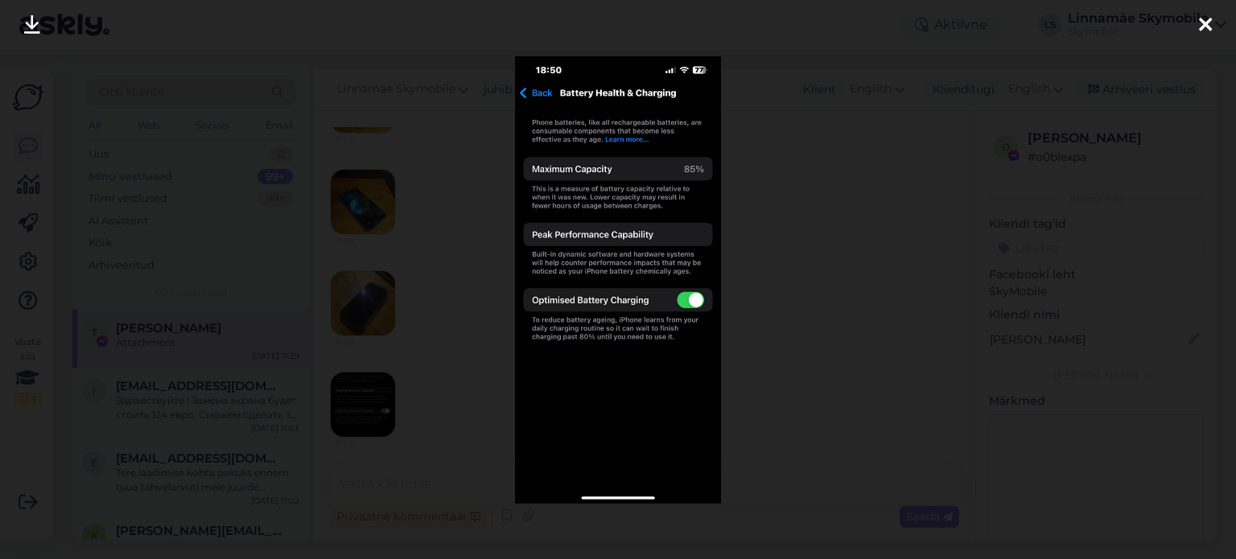
click at [1200, 21] on icon at bounding box center [1205, 25] width 13 height 21
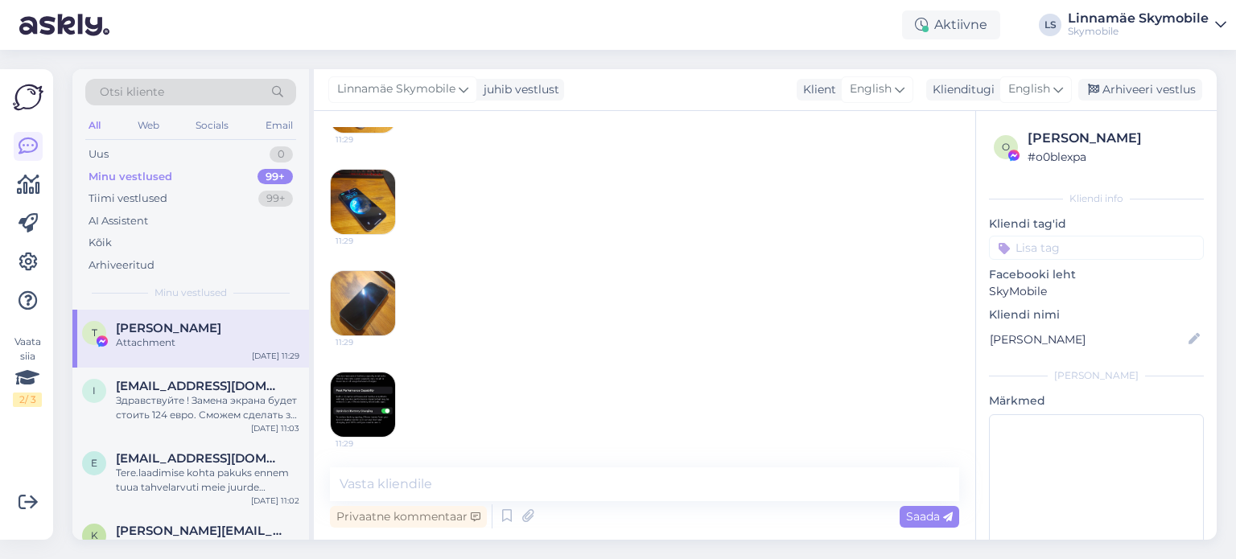
click at [578, 286] on div "11:29 11:29 11:29 11:29" at bounding box center [644, 252] width 629 height 405
click at [360, 395] on img at bounding box center [363, 404] width 64 height 64
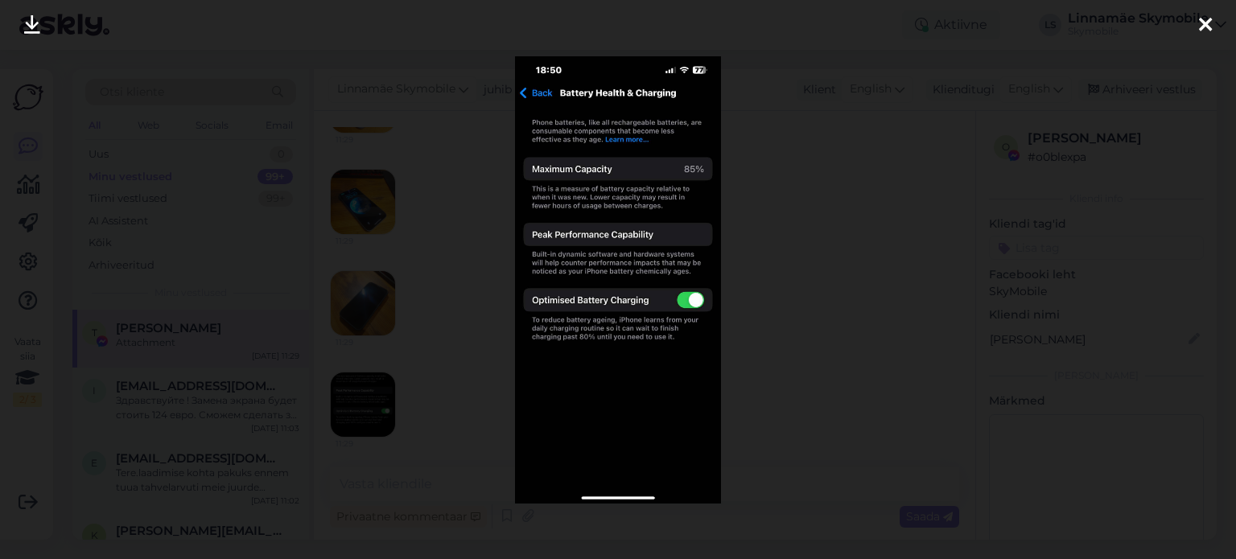
click at [1212, 32] on div at bounding box center [1205, 25] width 32 height 51
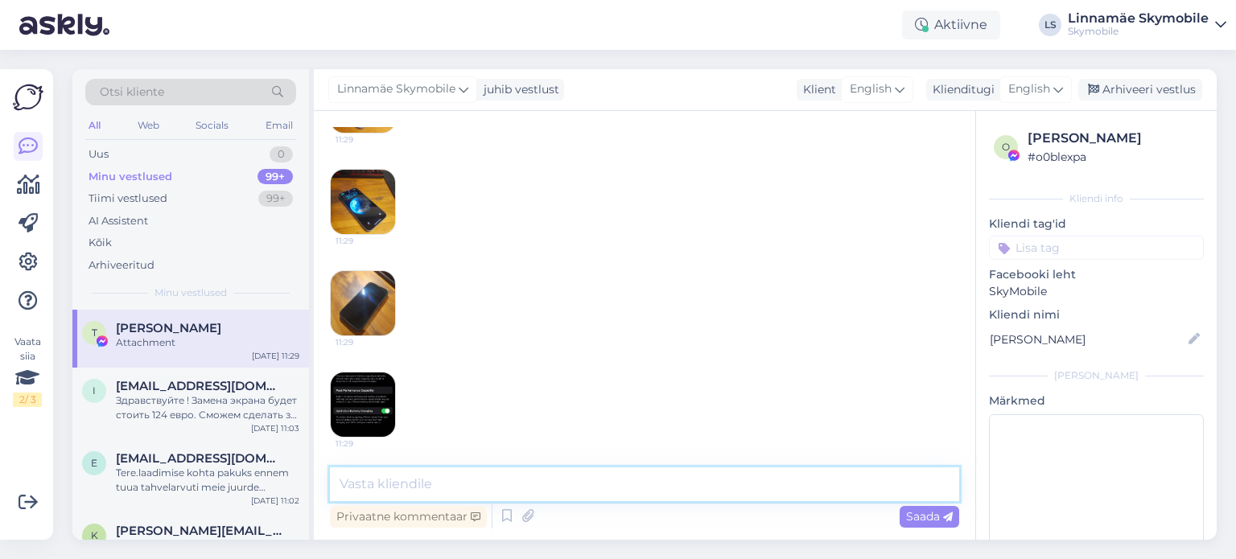
click at [444, 480] on textarea at bounding box center [644, 484] width 629 height 34
click at [360, 181] on img at bounding box center [363, 202] width 64 height 64
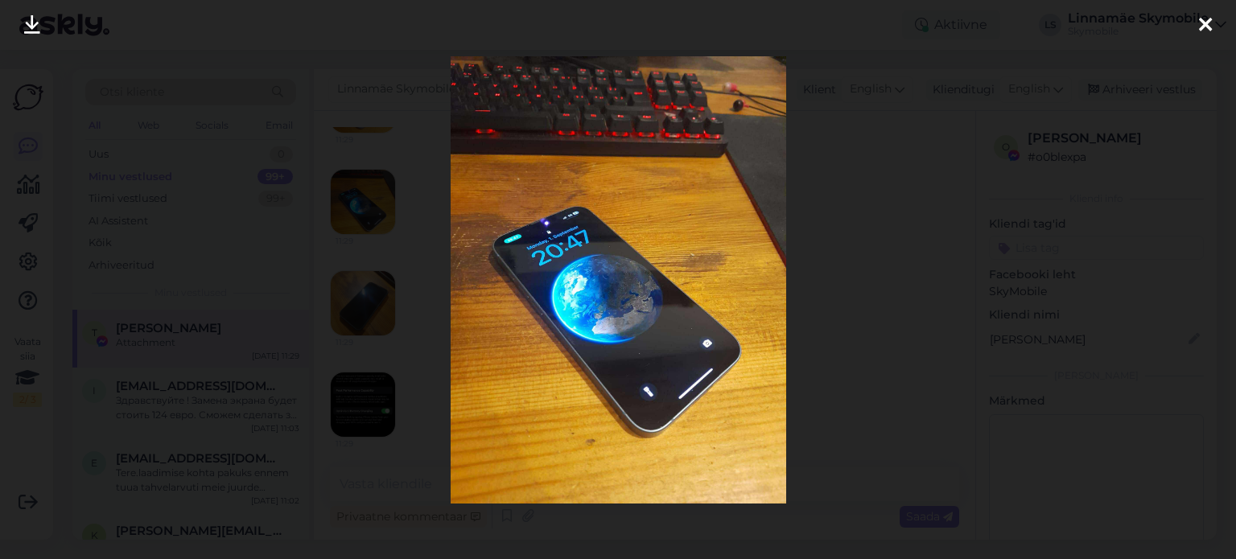
click at [1219, 25] on div at bounding box center [1205, 25] width 32 height 51
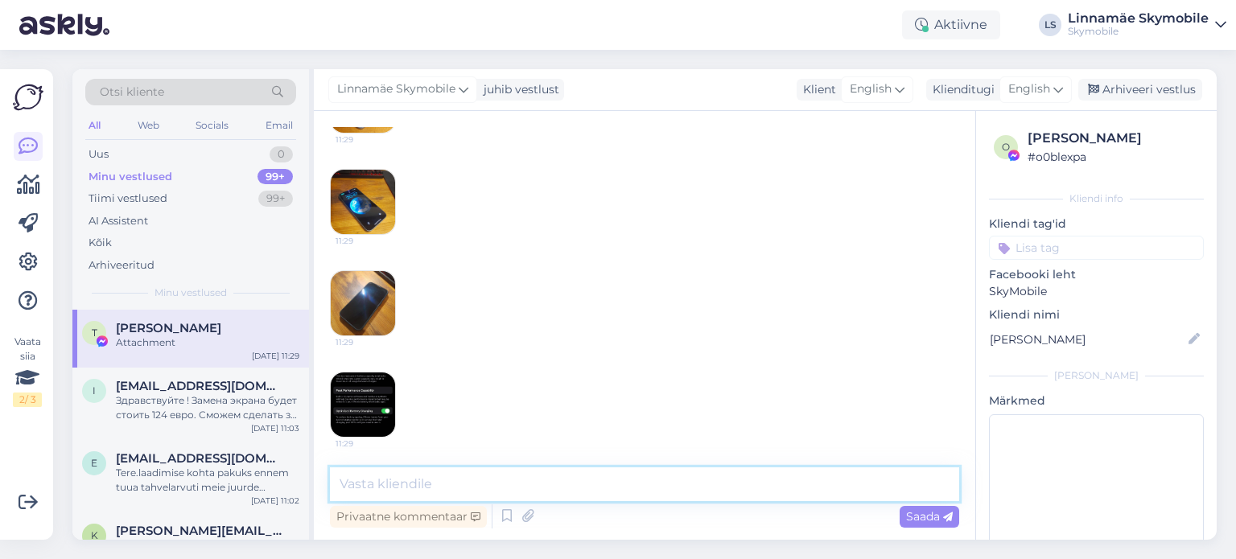
click at [436, 482] on textarea at bounding box center [644, 484] width 629 height 34
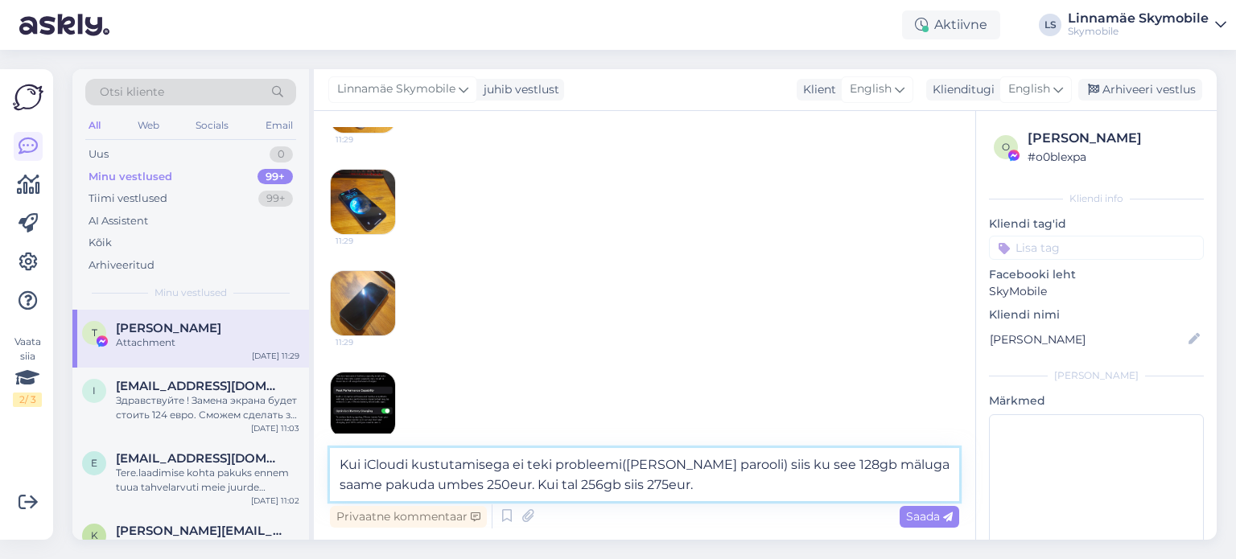
type textarea "Kui iCloudi kustutamisega ei teki probleemi([PERSON_NAME] parooli) siis ku see …"
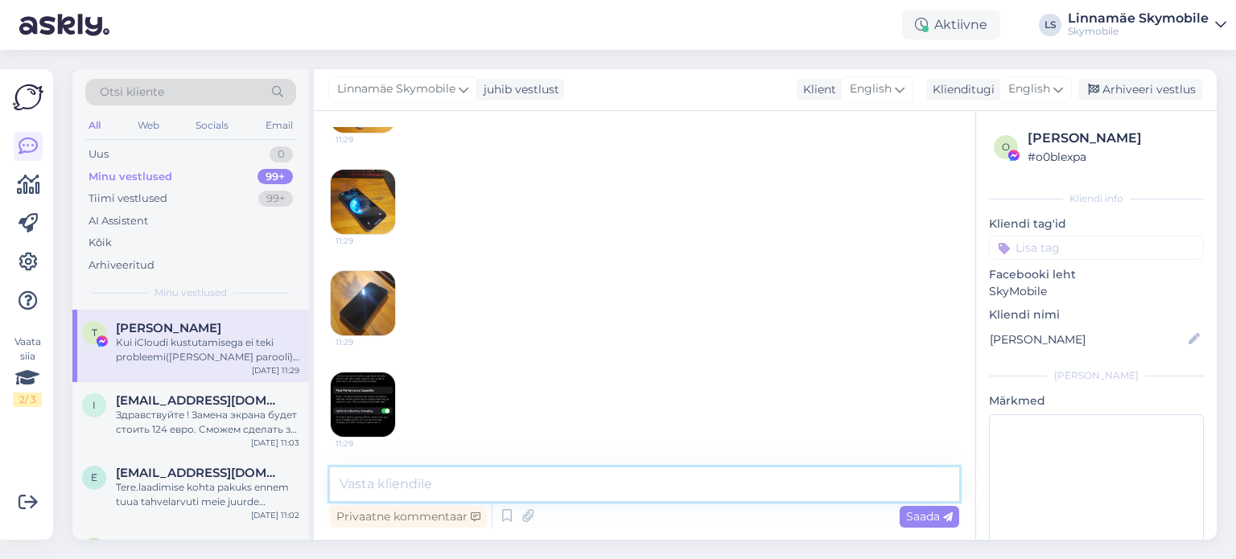
scroll to position [669, 0]
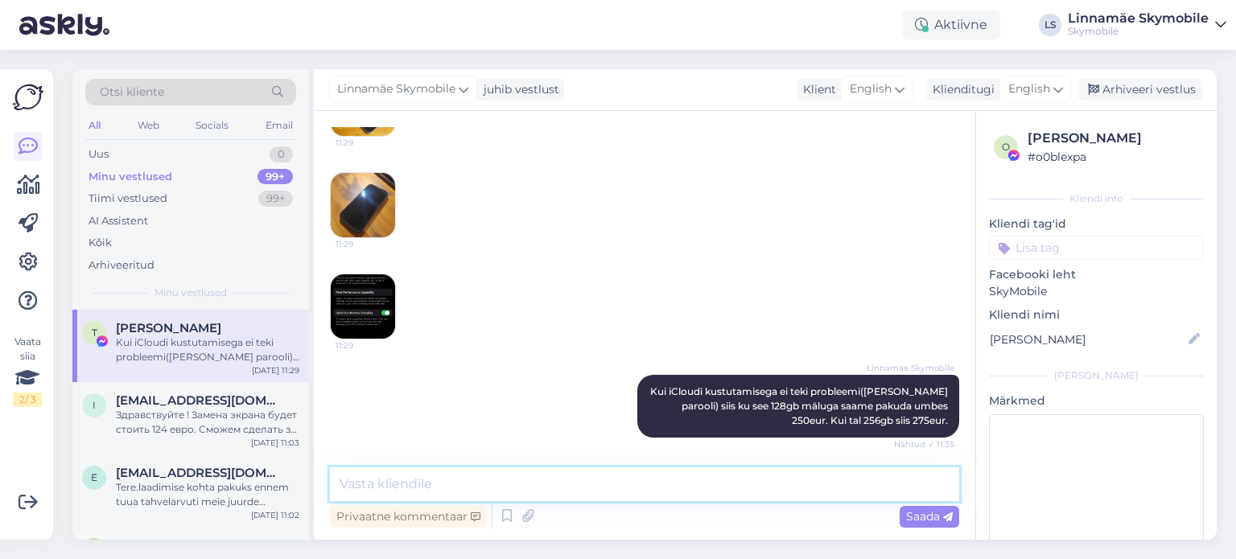
click at [495, 483] on textarea at bounding box center [644, 484] width 629 height 34
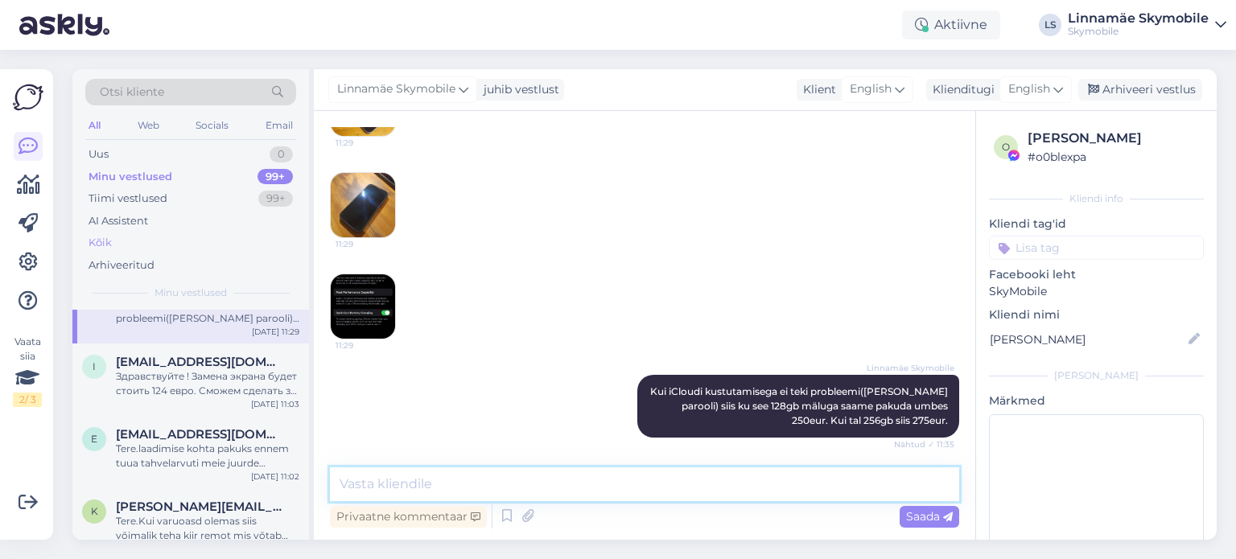
scroll to position [0, 0]
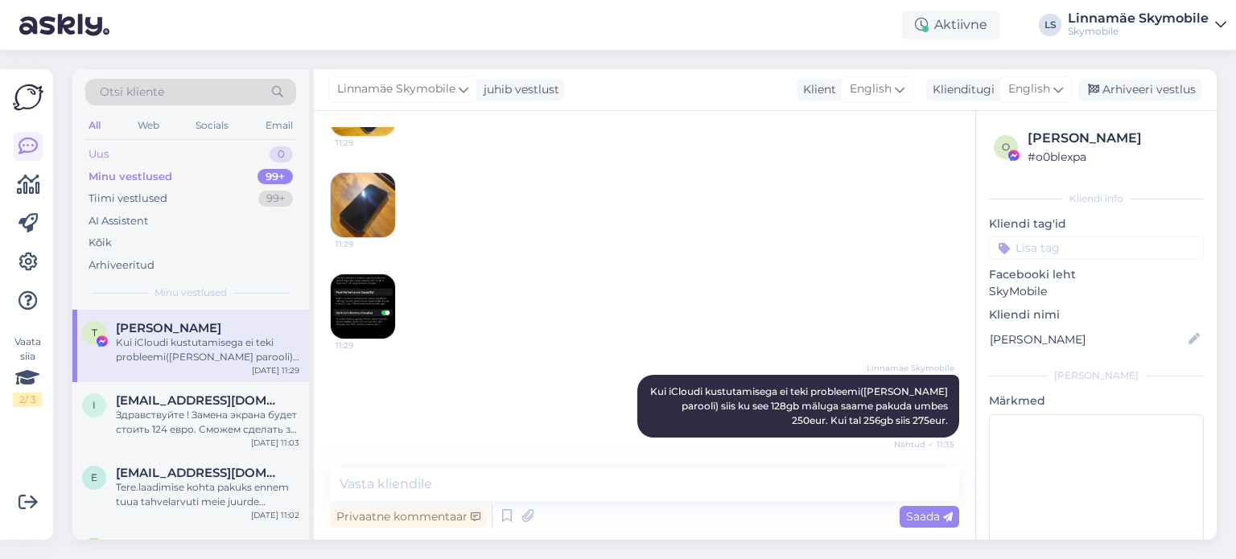
click at [187, 152] on div "Uus 0" at bounding box center [190, 154] width 211 height 23
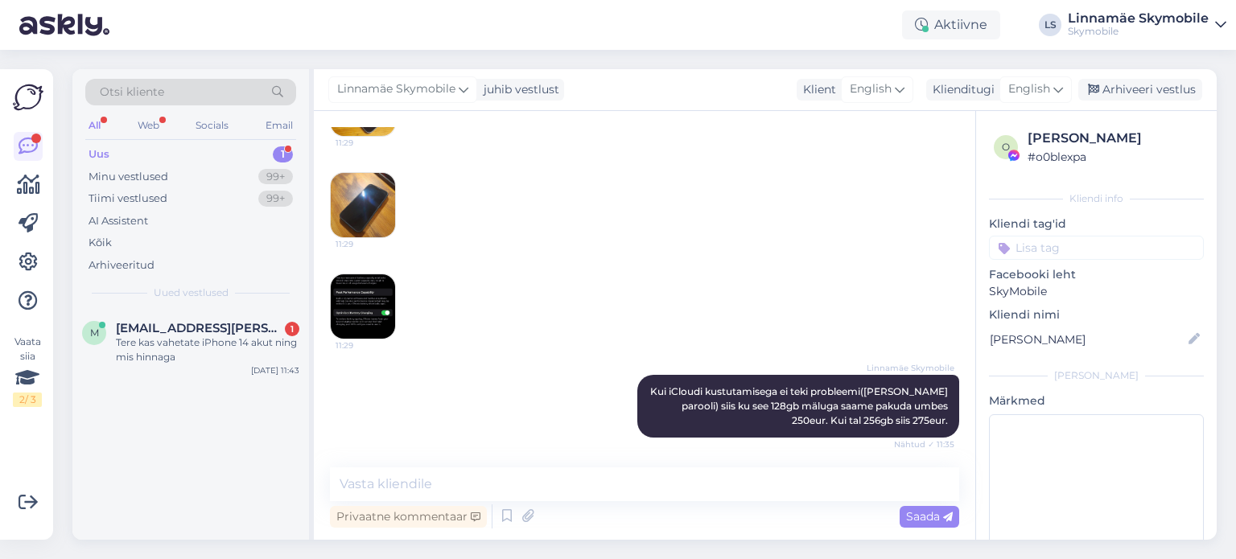
click at [364, 306] on img at bounding box center [363, 306] width 64 height 64
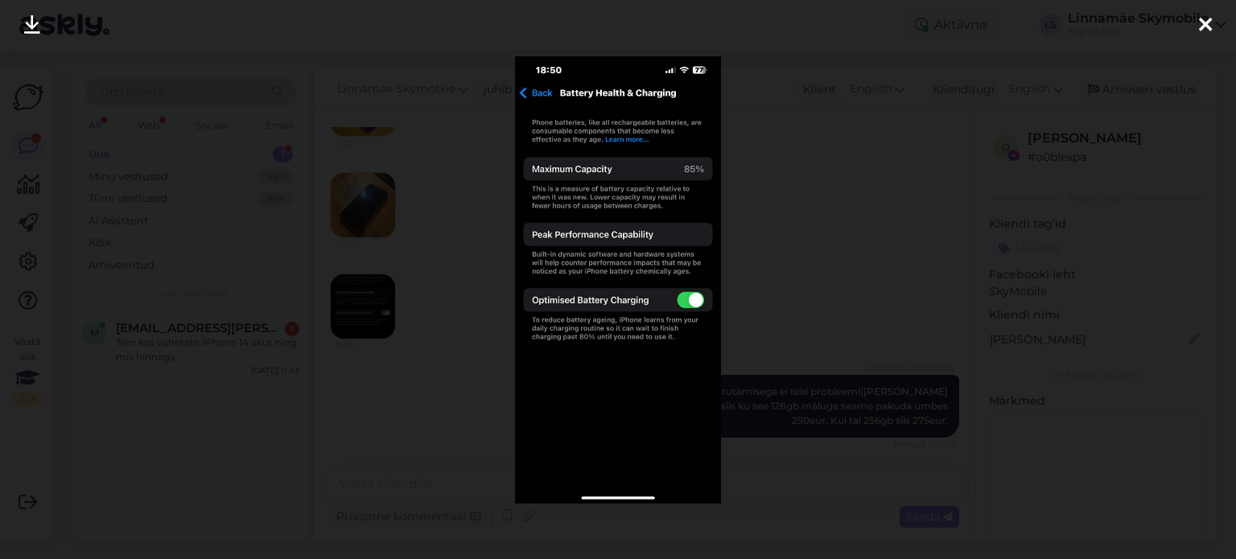
click at [1202, 23] on icon at bounding box center [1205, 25] width 13 height 21
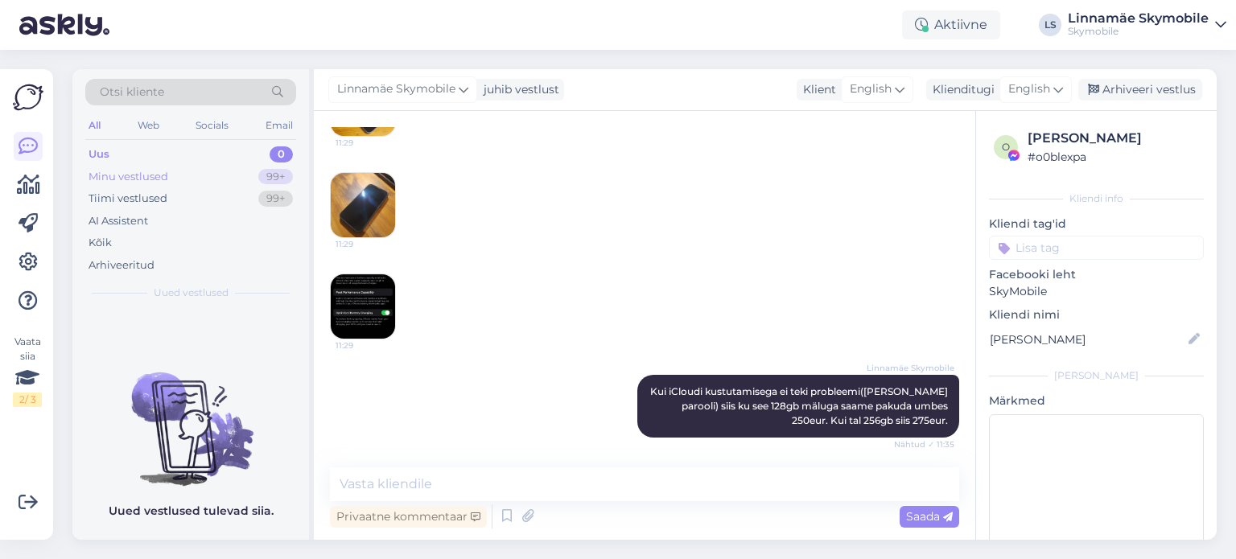
click at [155, 183] on div "Minu vestlused" at bounding box center [128, 177] width 80 height 16
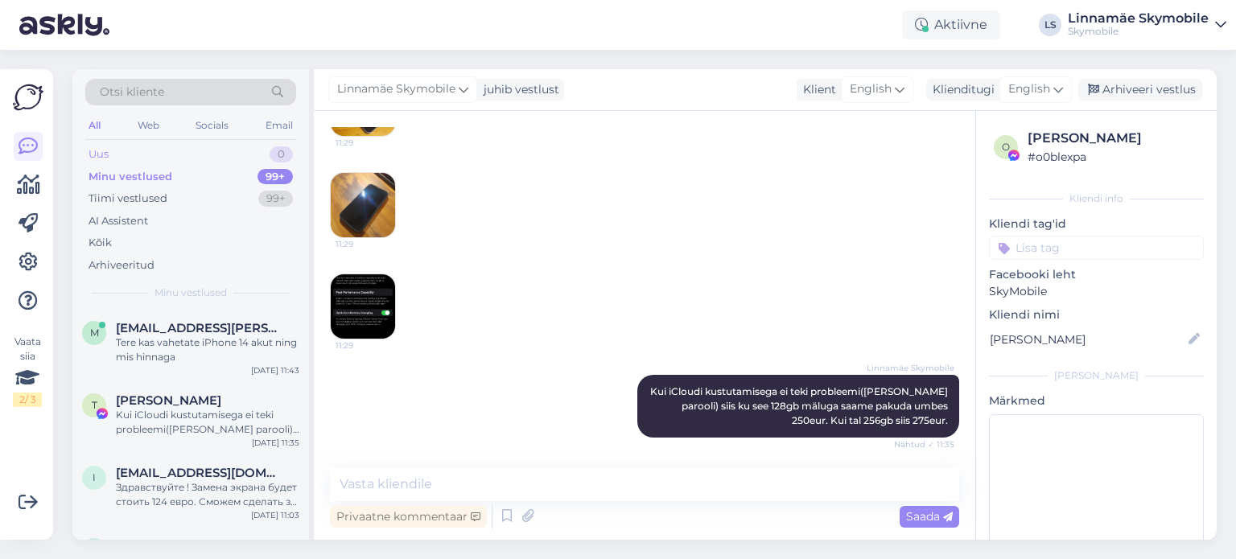
click at [138, 145] on div "Uus 0" at bounding box center [190, 154] width 211 height 23
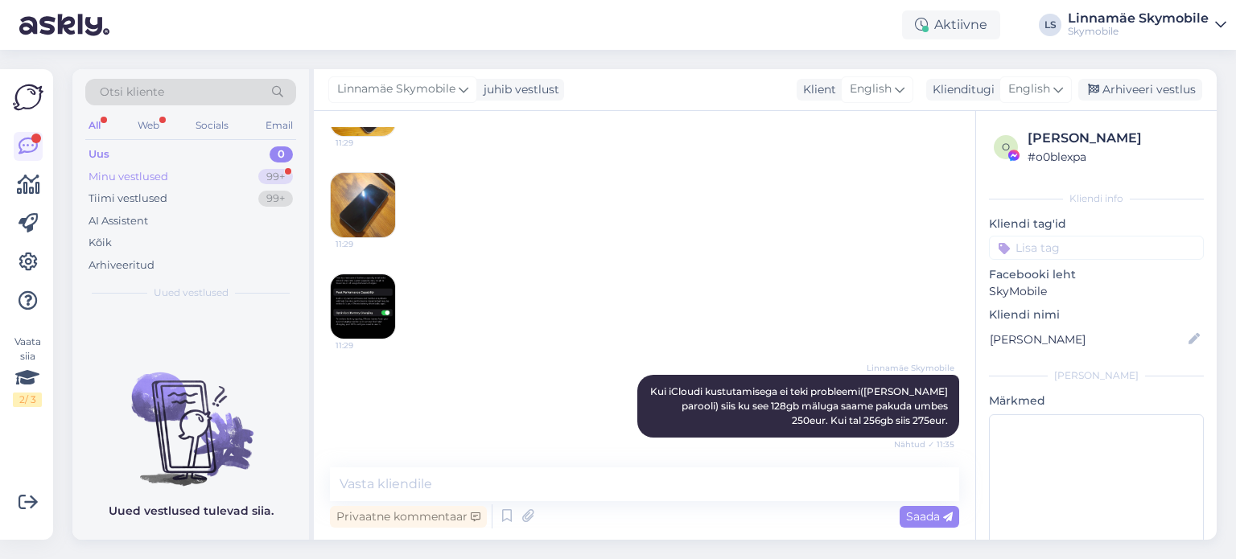
click at [163, 173] on div "Minu vestlused" at bounding box center [128, 177] width 80 height 16
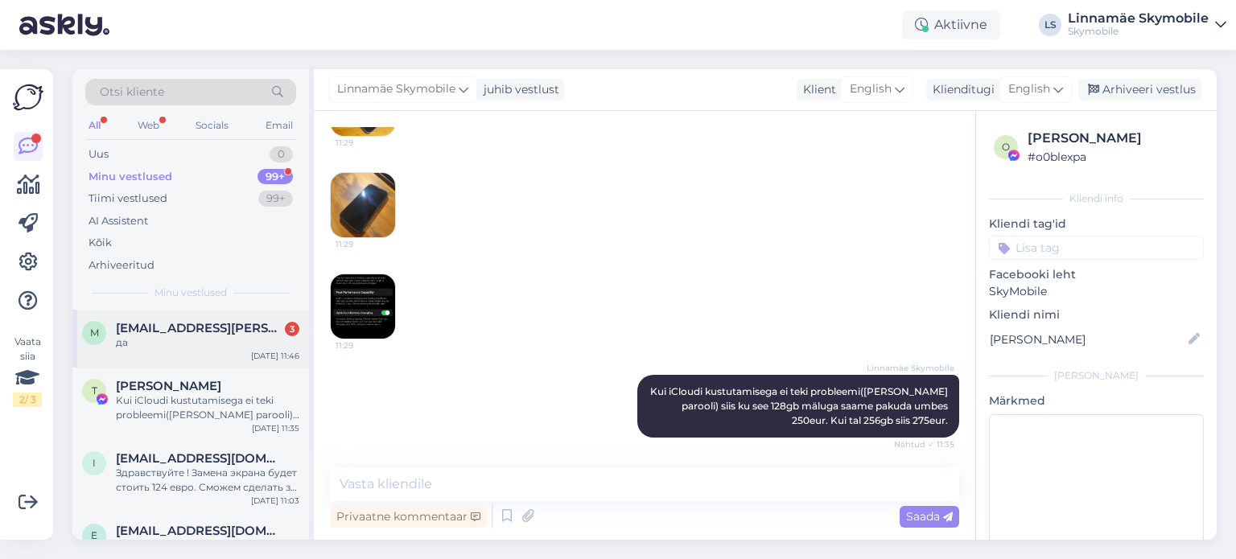
click at [233, 356] on div "m [PERSON_NAME][EMAIL_ADDRESS][DOMAIN_NAME] 3 да [DATE] 11:46" at bounding box center [190, 339] width 237 height 58
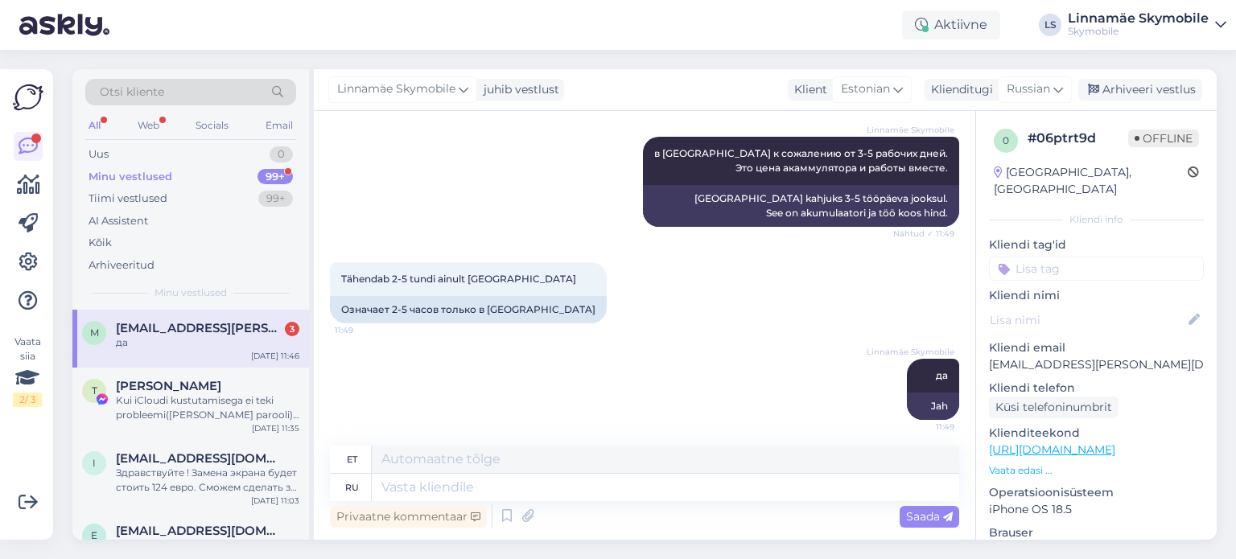
scroll to position [540, 0]
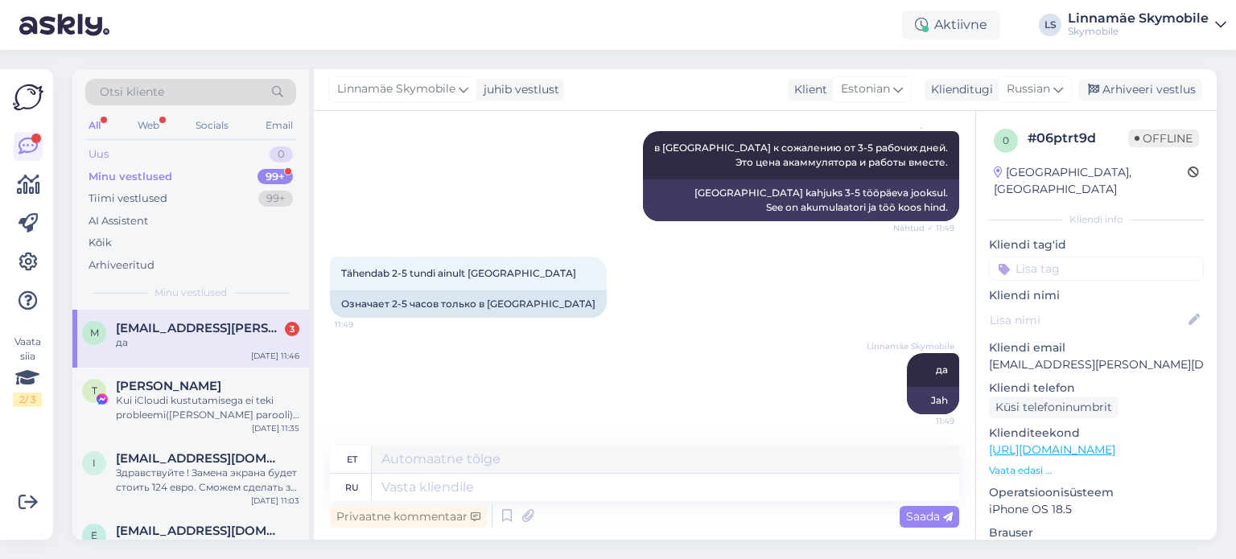
click at [198, 158] on div "Uus 0" at bounding box center [190, 154] width 211 height 23
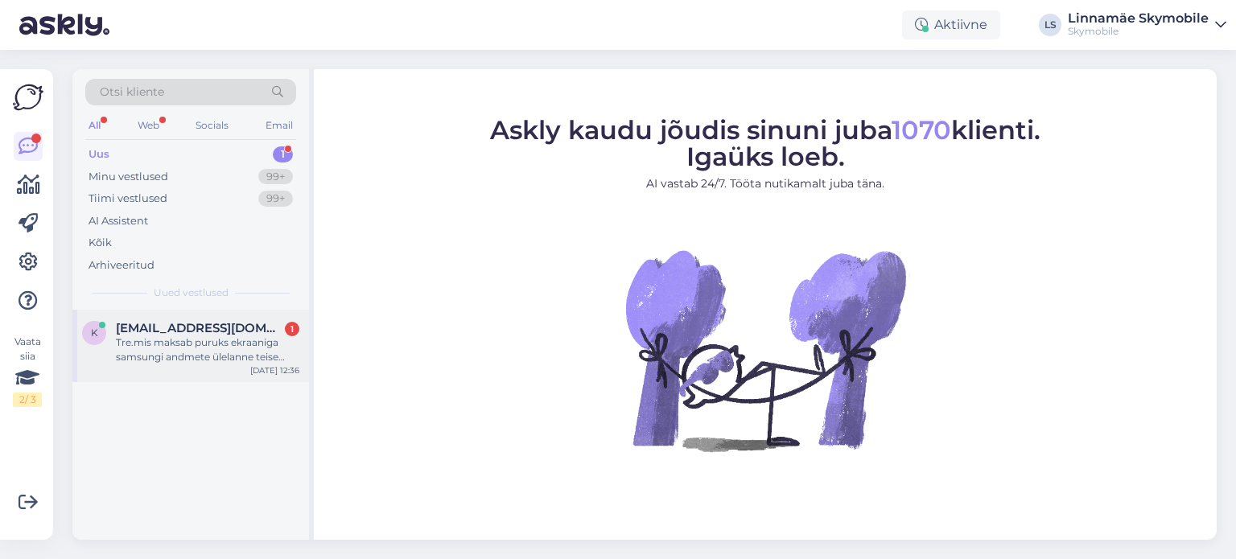
click at [167, 329] on span "[EMAIL_ADDRESS][DOMAIN_NAME]" at bounding box center [199, 328] width 167 height 14
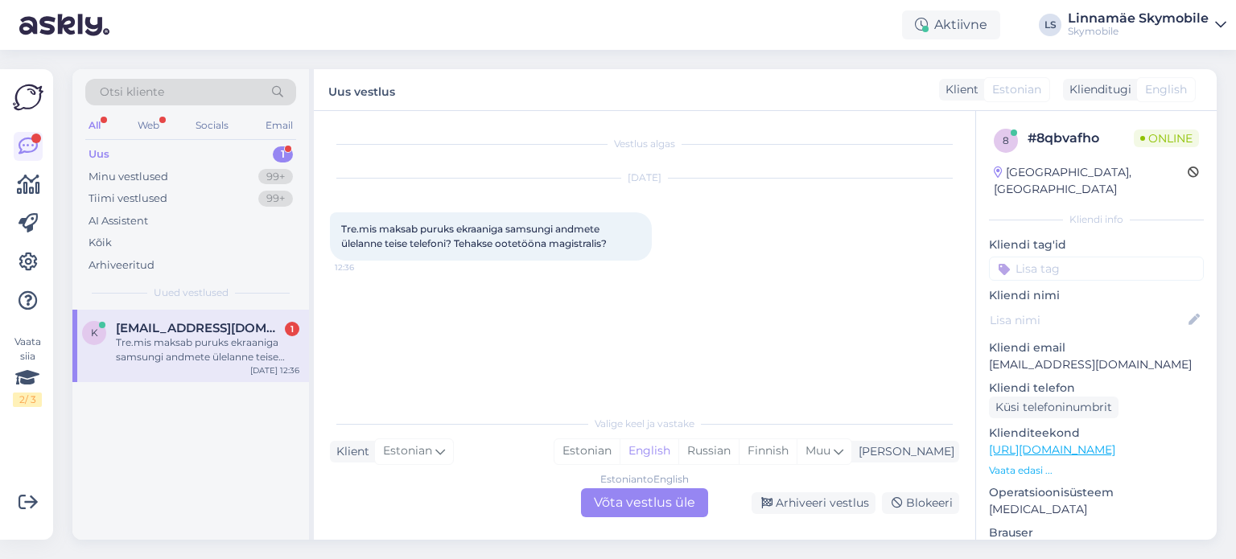
click at [521, 346] on div "Vestlus algas [DATE] Tre.mis maksab puruks ekraaniga samsungi andmete ülelanne …" at bounding box center [652, 259] width 644 height 265
click at [645, 501] on div "Estonian to English Võta vestlus üle" at bounding box center [644, 502] width 127 height 29
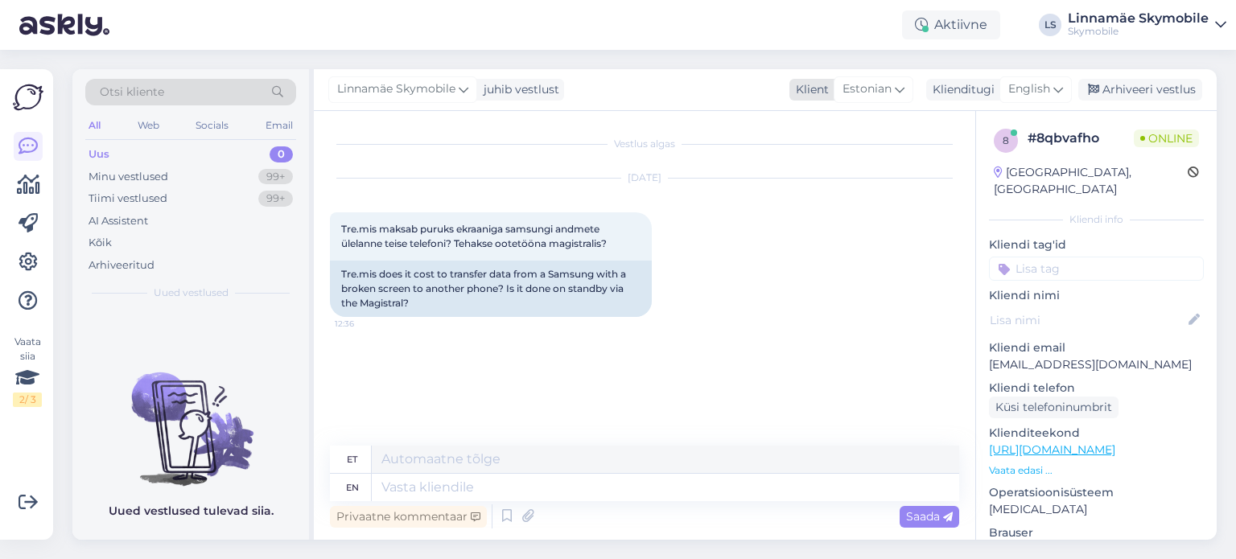
click at [872, 85] on span "Estonian" at bounding box center [866, 89] width 49 height 18
drag, startPoint x: 816, startPoint y: 129, endPoint x: 760, endPoint y: 128, distance: 55.5
click at [760, 128] on div "Linnamäe Skymobile juhib vestlust Klient Estonian уы Vasteid pole Klienditugi E…" at bounding box center [765, 304] width 903 height 471
click at [869, 96] on span "Estonian" at bounding box center [866, 89] width 49 height 18
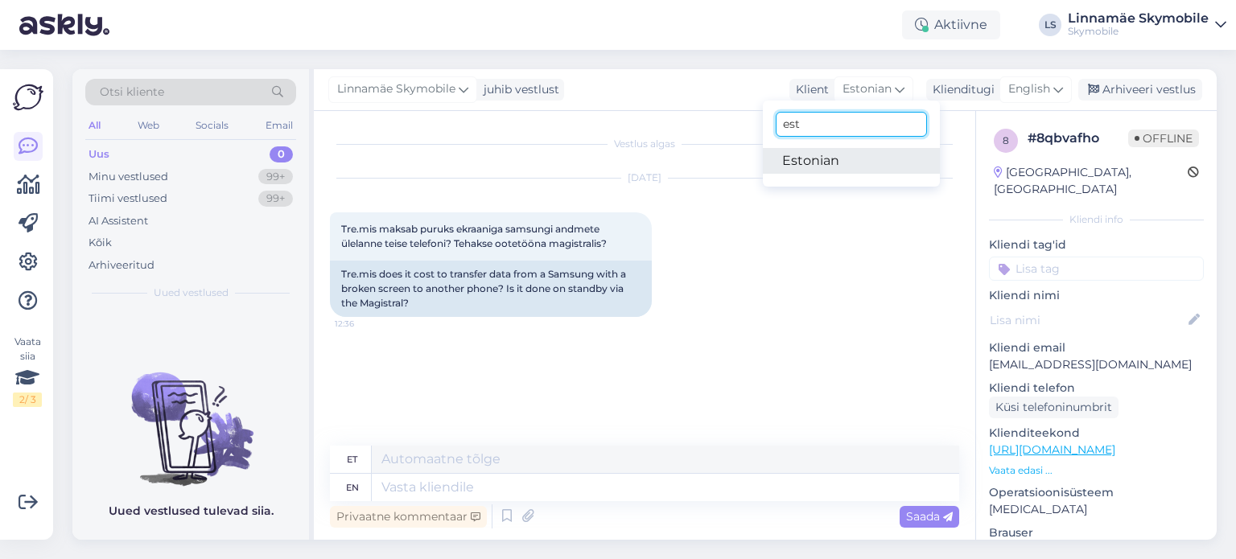
type input "est"
click at [832, 158] on link "Estonian" at bounding box center [851, 161] width 177 height 26
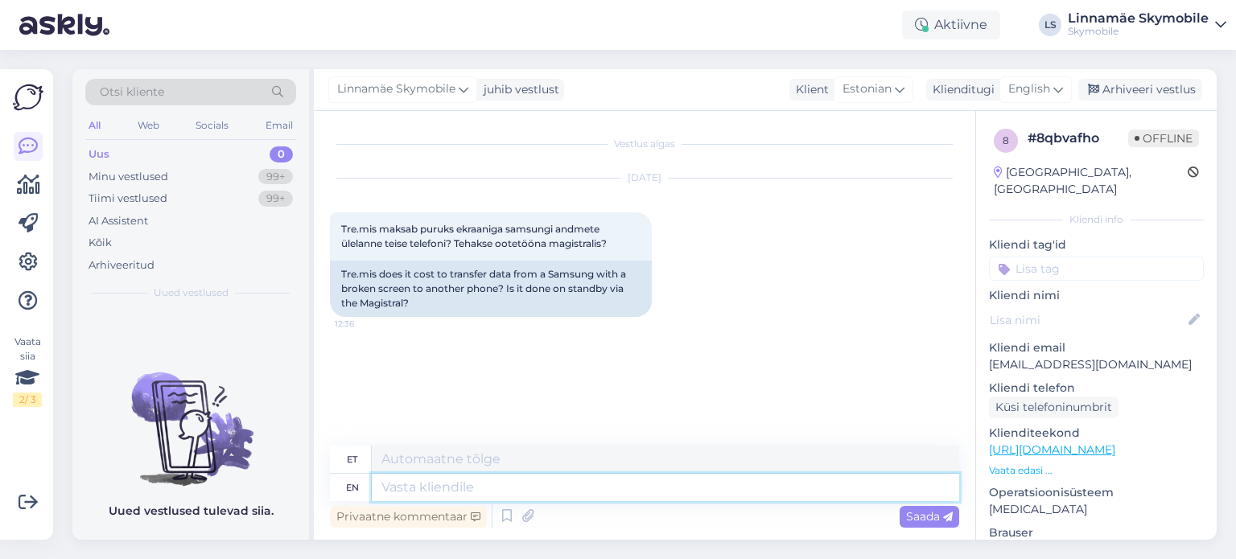
click at [577, 486] on textarea at bounding box center [665, 487] width 587 height 27
click at [553, 458] on textarea at bounding box center [665, 459] width 587 height 27
click at [696, 364] on div "Vestlus algas Sep 7 2025 Tre.mis maksab puruks ekraaniga samsungi andmete ülela…" at bounding box center [652, 279] width 644 height 304
click at [123, 179] on div "Minu vestlused" at bounding box center [128, 177] width 80 height 16
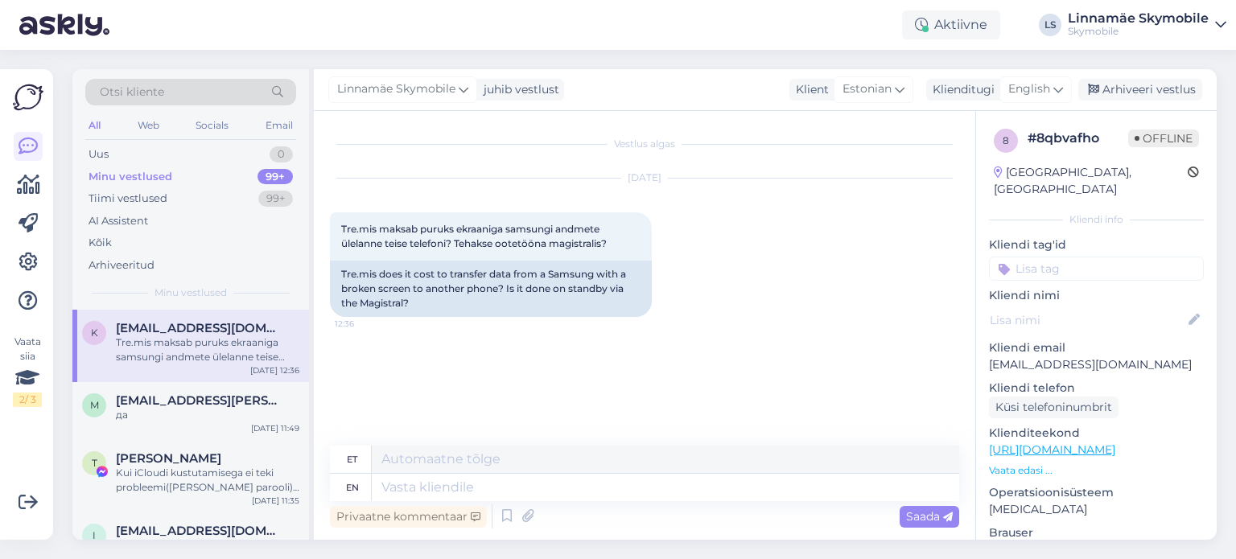
click at [154, 347] on div "Tre.mis maksab puruks ekraaniga samsungi andmete ülelanne teise telefoni? Tehak…" at bounding box center [207, 349] width 183 height 29
click at [1027, 87] on span "English" at bounding box center [1029, 89] width 42 height 18
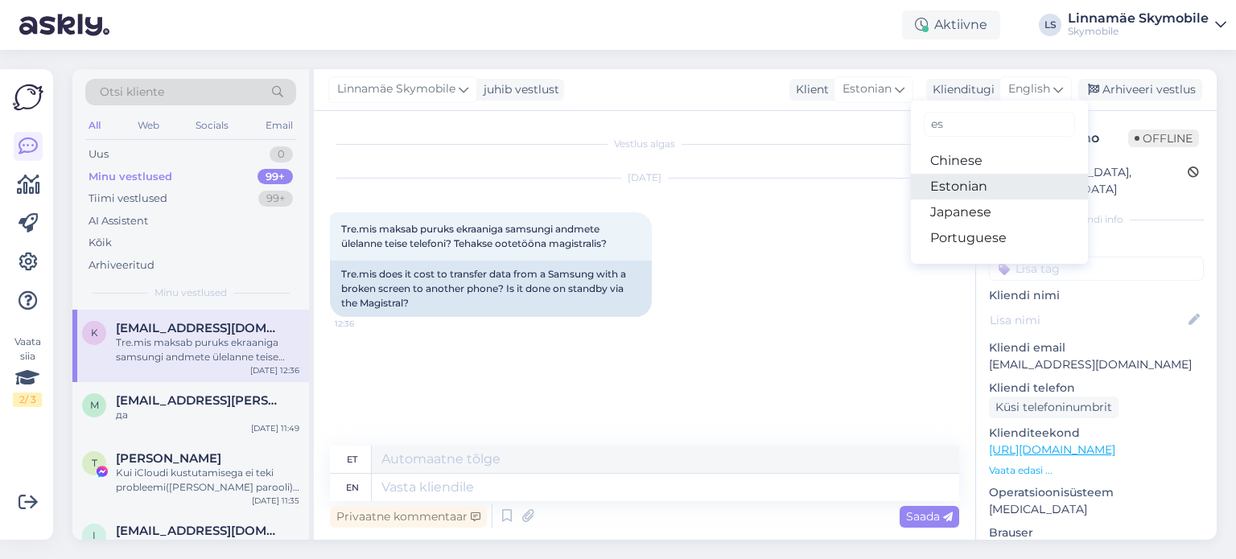
type input "es"
click at [967, 183] on link "Estonian" at bounding box center [999, 187] width 177 height 26
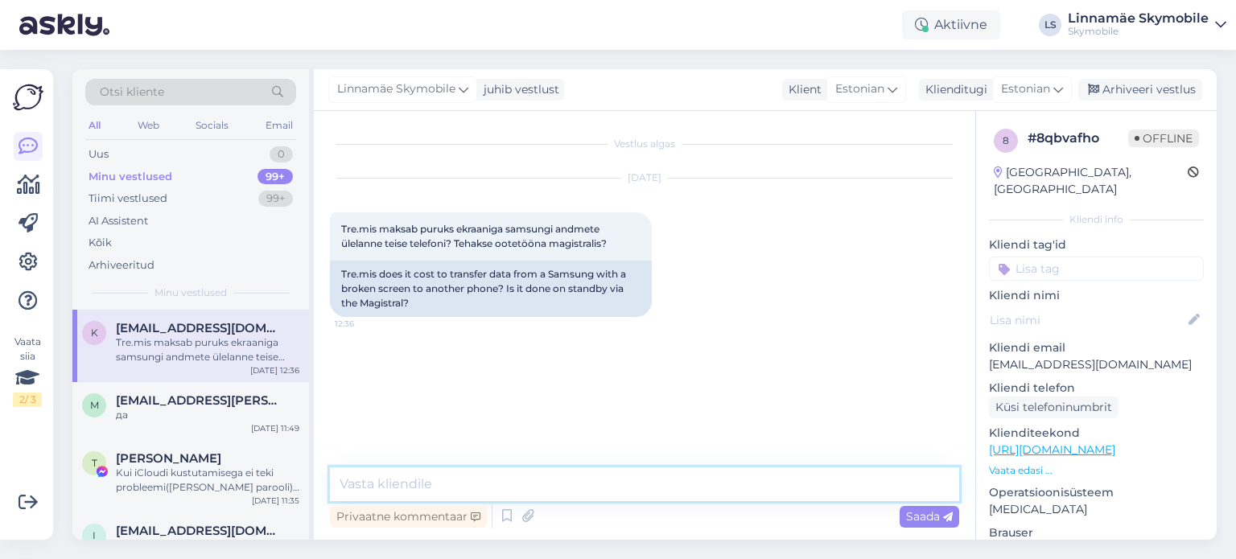
click at [508, 497] on textarea at bounding box center [644, 484] width 629 height 34
click at [702, 488] on textarea "Tere, ootetööna tehakse ainult Kristiine Keskuses." at bounding box center [644, 484] width 629 height 34
click at [650, 484] on textarea "Tere, ootetööna tehakse ainult Kristiine Keskuses. Hind on 45 eur." at bounding box center [644, 484] width 629 height 34
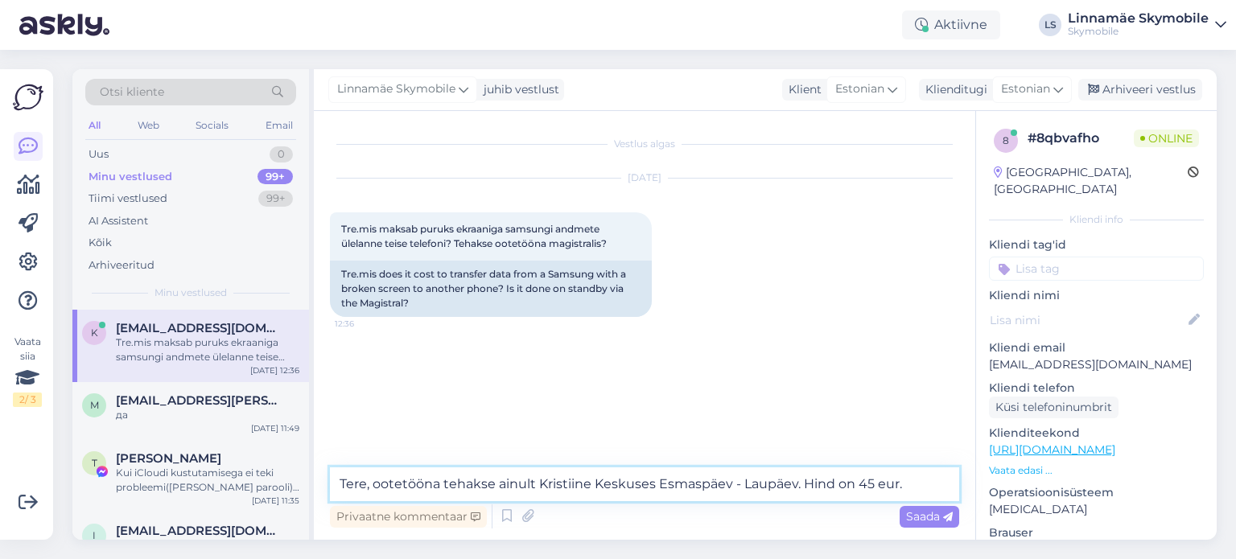
click at [656, 484] on textarea "Tere, ootetööna tehakse ainult Kristiine Keskuses Esmaspäev - Laupäev. Hind on …" at bounding box center [644, 484] width 629 height 34
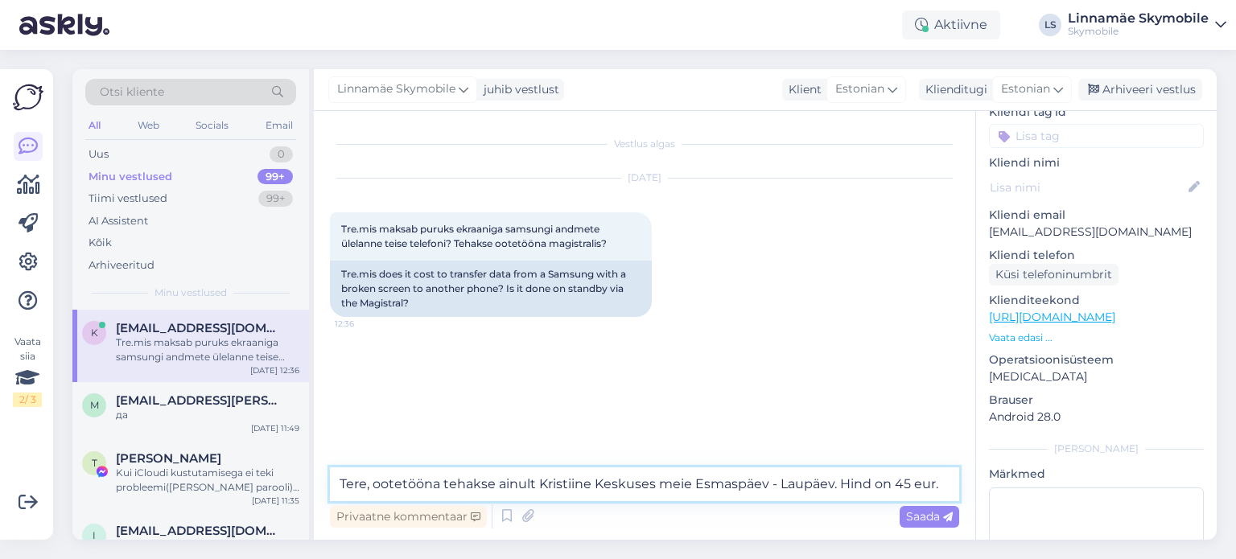
scroll to position [161, 0]
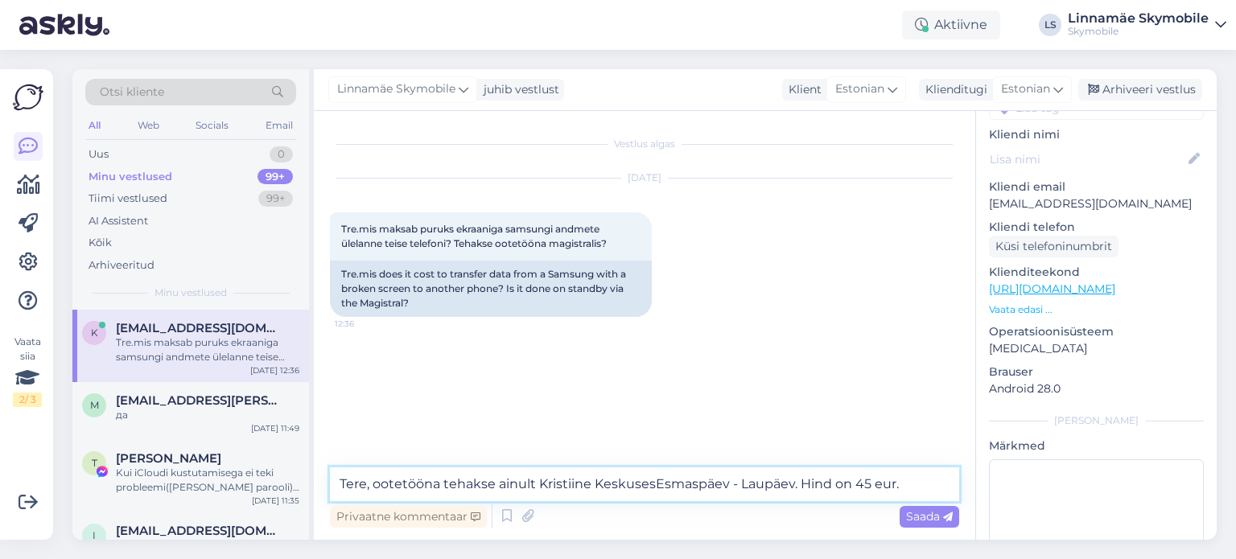
type textarea "Tere, ootetööna tehakse ainult Kristiine Keskuses Esmaspäev - Laupäev. Hind on …"
click at [921, 479] on textarea "Tere, ootetööna tehakse ainult Kristiine Keskuses Esmaspäev - Laupäev. Hind on …" at bounding box center [644, 484] width 629 height 34
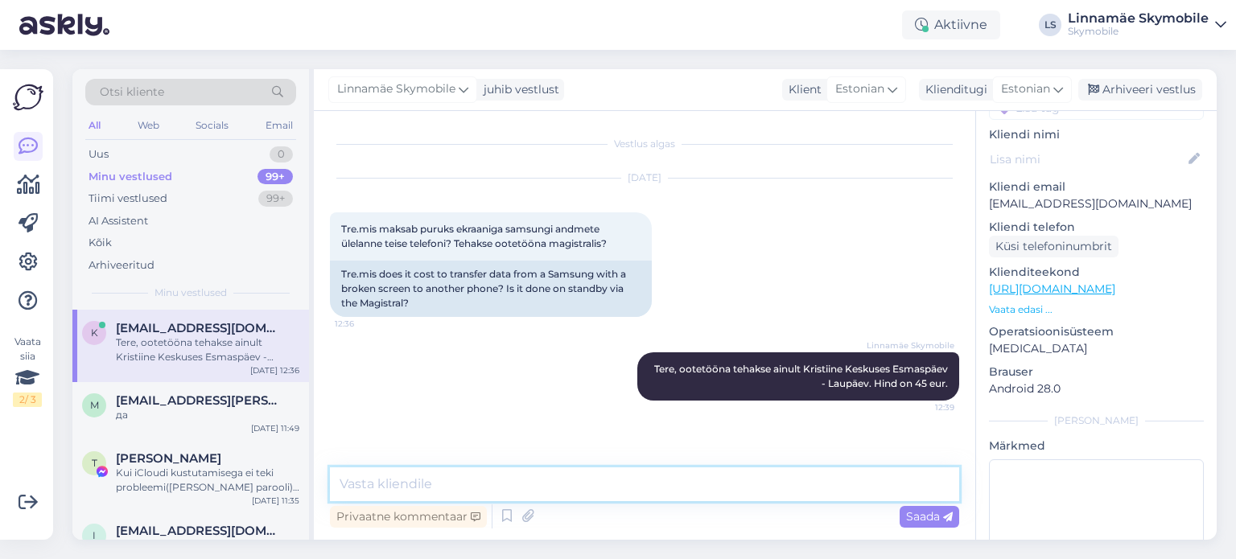
click at [590, 488] on textarea at bounding box center [644, 484] width 629 height 34
type textarea "M"
type textarea "V"
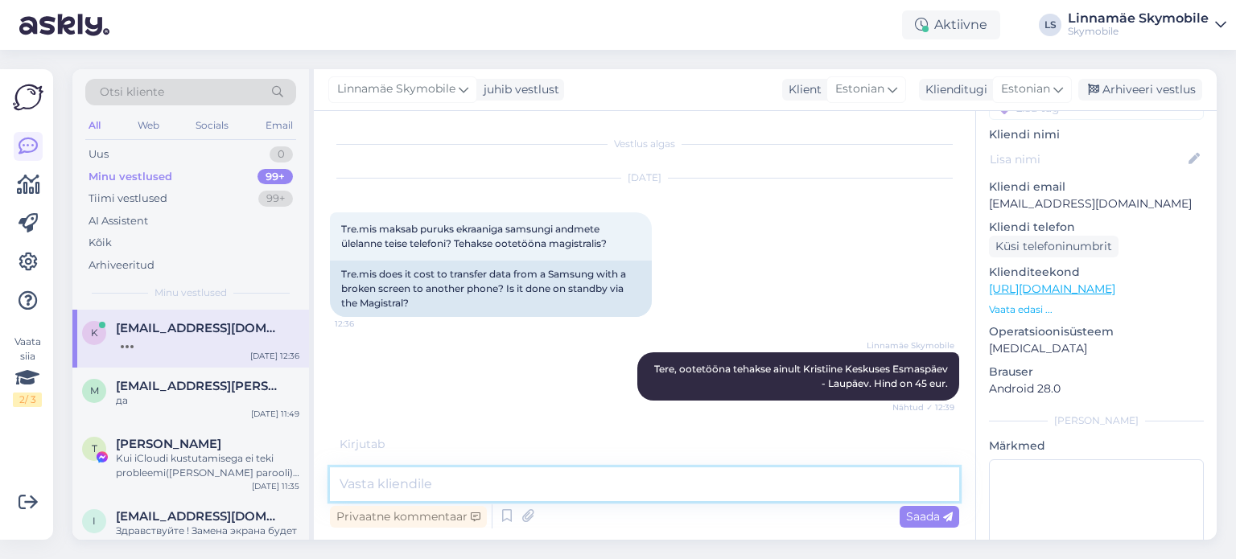
click at [553, 474] on textarea at bounding box center [644, 484] width 629 height 34
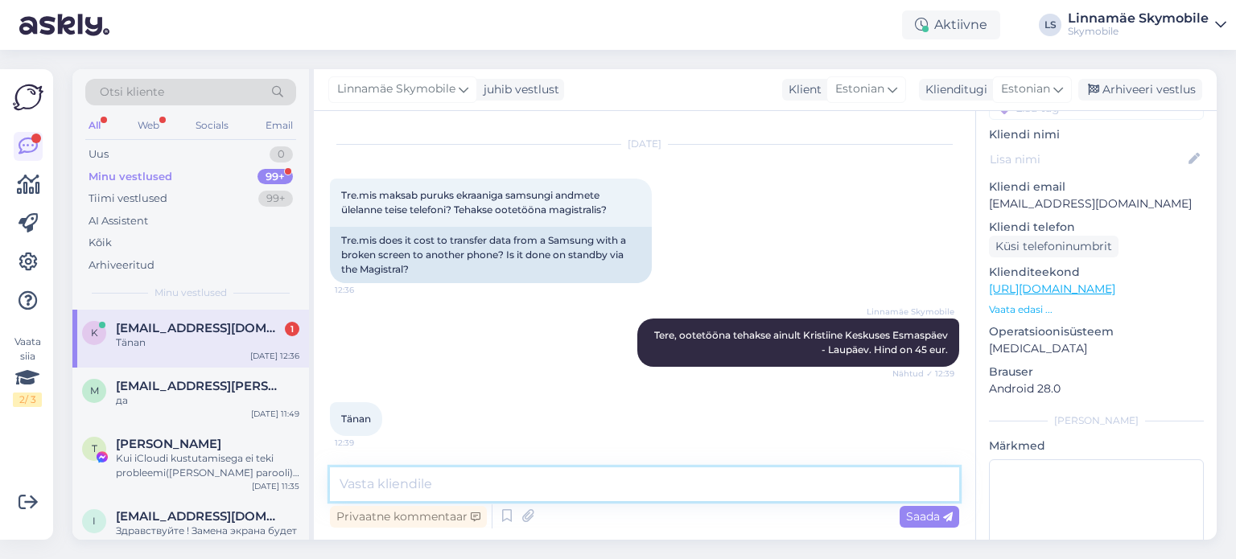
click at [481, 475] on textarea at bounding box center [644, 484] width 629 height 34
click at [451, 400] on div "Tänan 12:39" at bounding box center [644, 419] width 629 height 69
click at [478, 356] on div "Linnamäe Skymobile Tere, ootetööna tehakse ainult Kristiine Keskuses Esmaspäev …" at bounding box center [644, 343] width 629 height 84
click at [203, 385] on span "[EMAIL_ADDRESS][PERSON_NAME][DOMAIN_NAME]" at bounding box center [199, 386] width 167 height 14
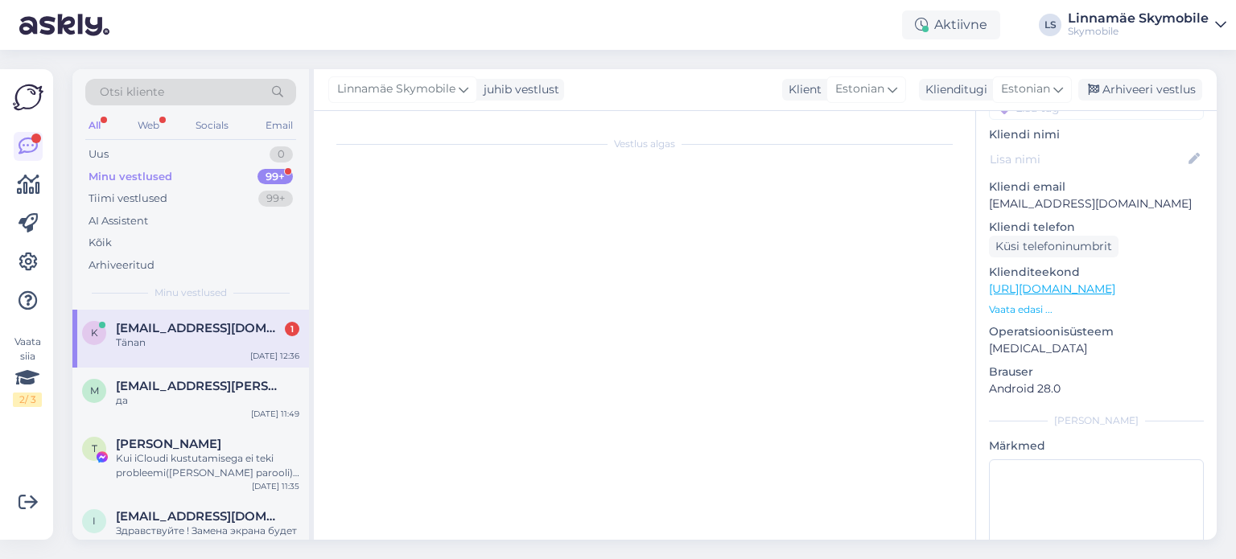
scroll to position [541, 0]
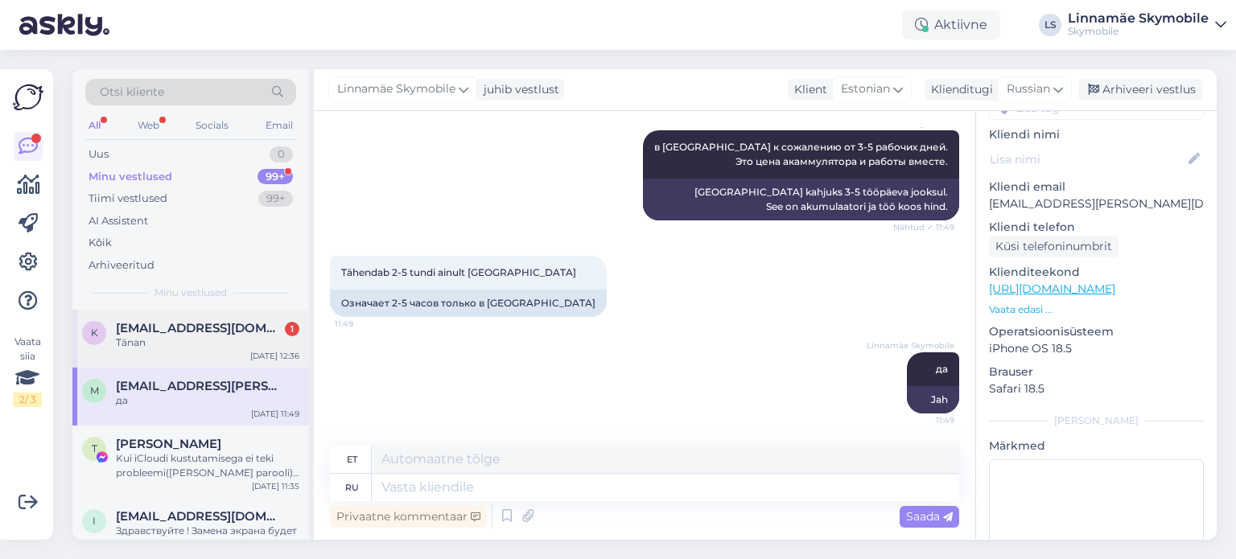
click at [180, 331] on span "k.reinlaid@gmail.com" at bounding box center [199, 328] width 167 height 14
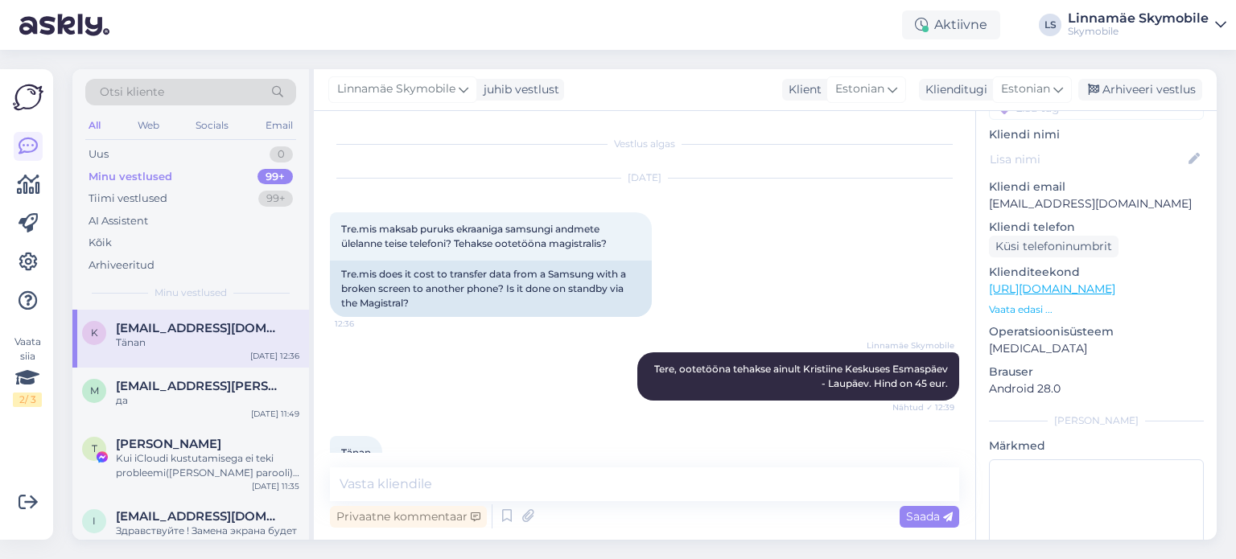
scroll to position [34, 0]
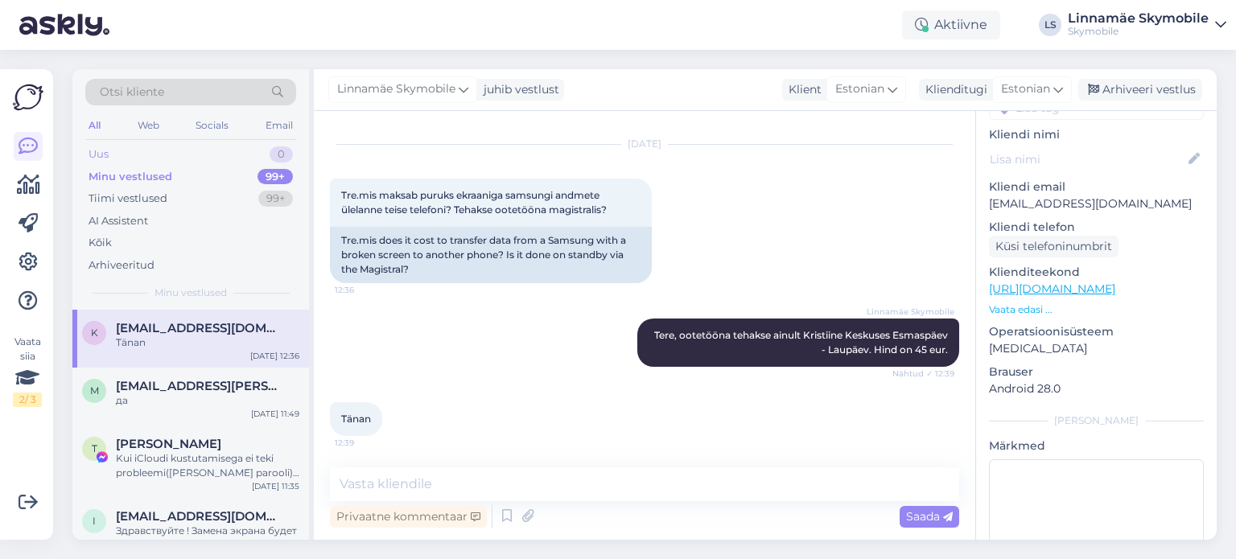
click at [148, 155] on div "Uus 0" at bounding box center [190, 154] width 211 height 23
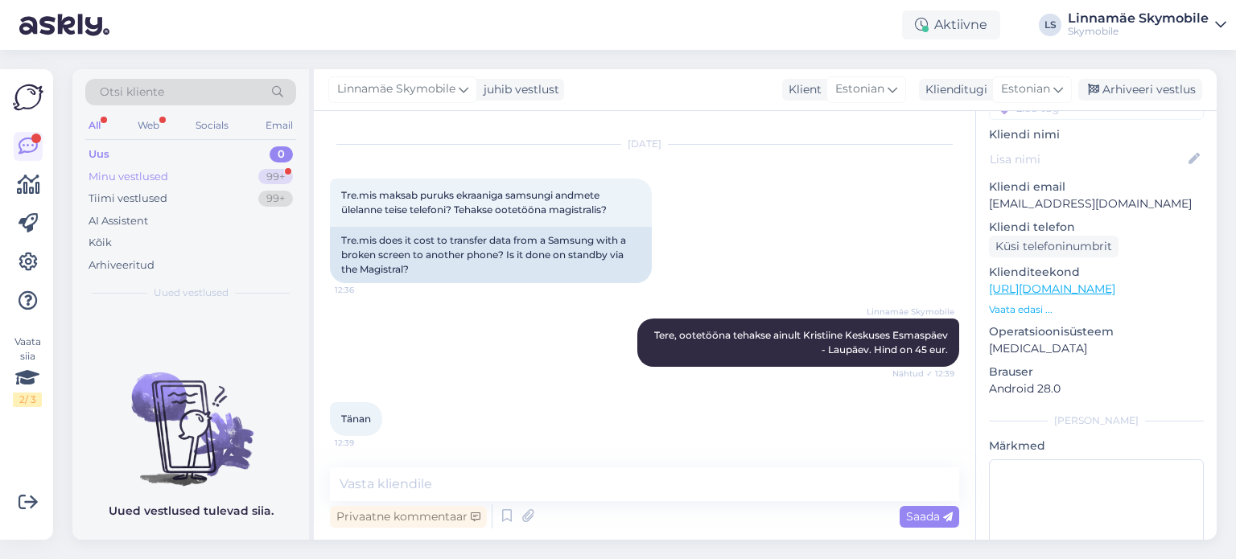
click at [183, 179] on div "Minu vestlused 99+" at bounding box center [190, 177] width 211 height 23
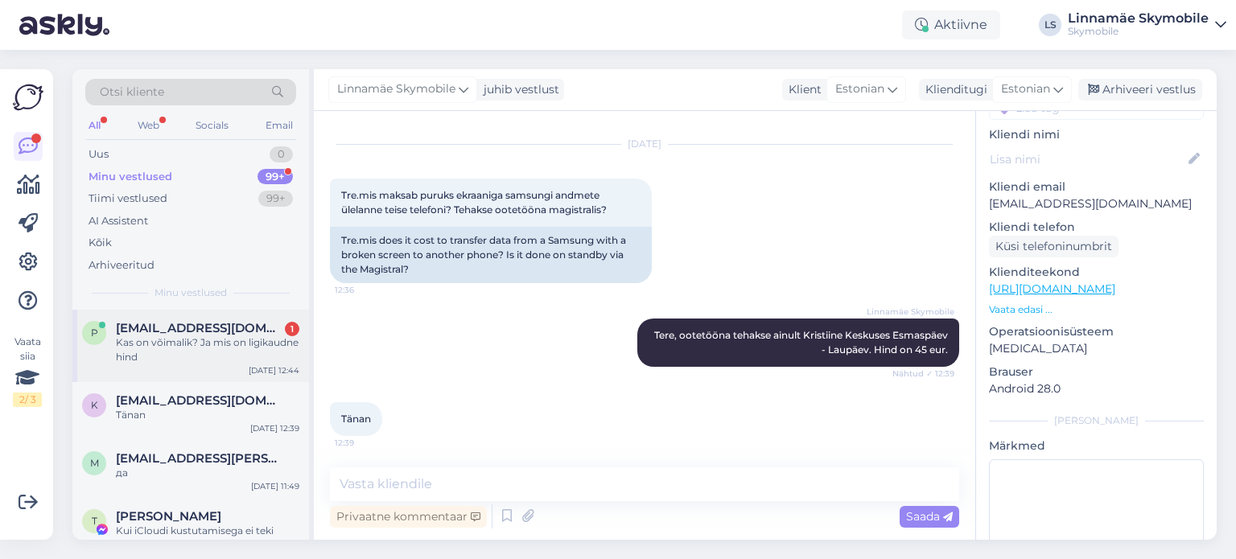
click at [197, 340] on div "Kas on võimalik? Ja mis on ligikaudne hind" at bounding box center [207, 349] width 183 height 29
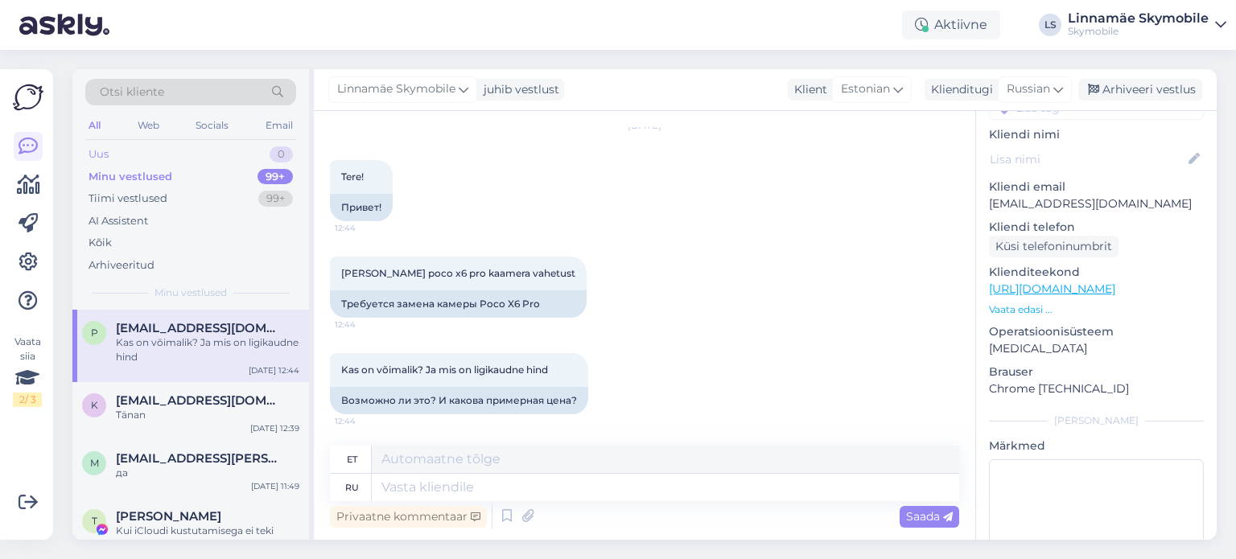
click at [130, 155] on div "Uus 0" at bounding box center [190, 154] width 211 height 23
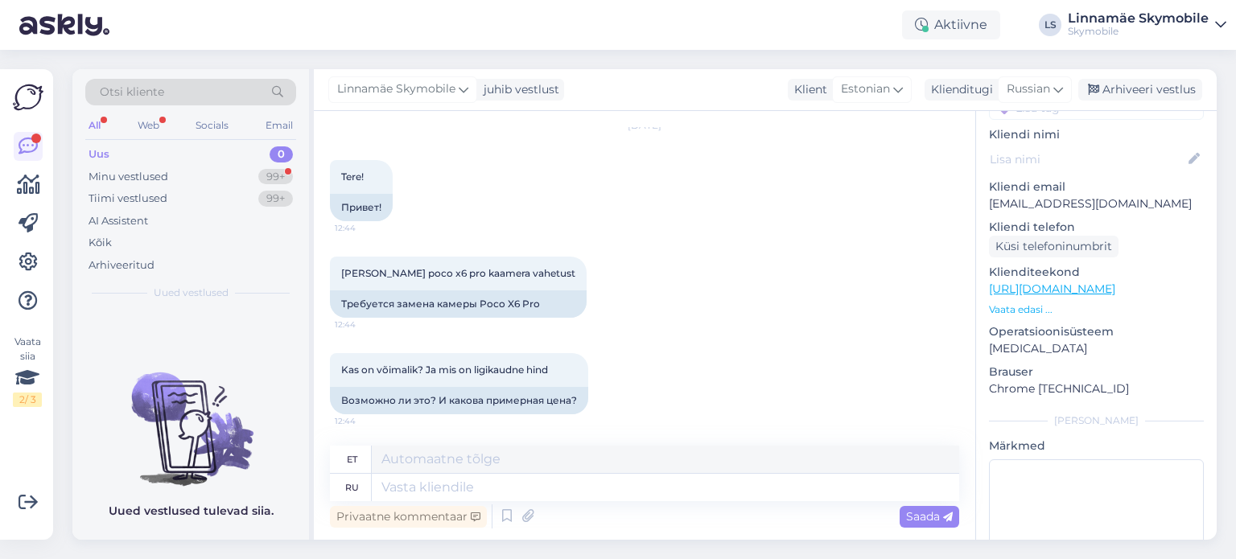
scroll to position [348, 0]
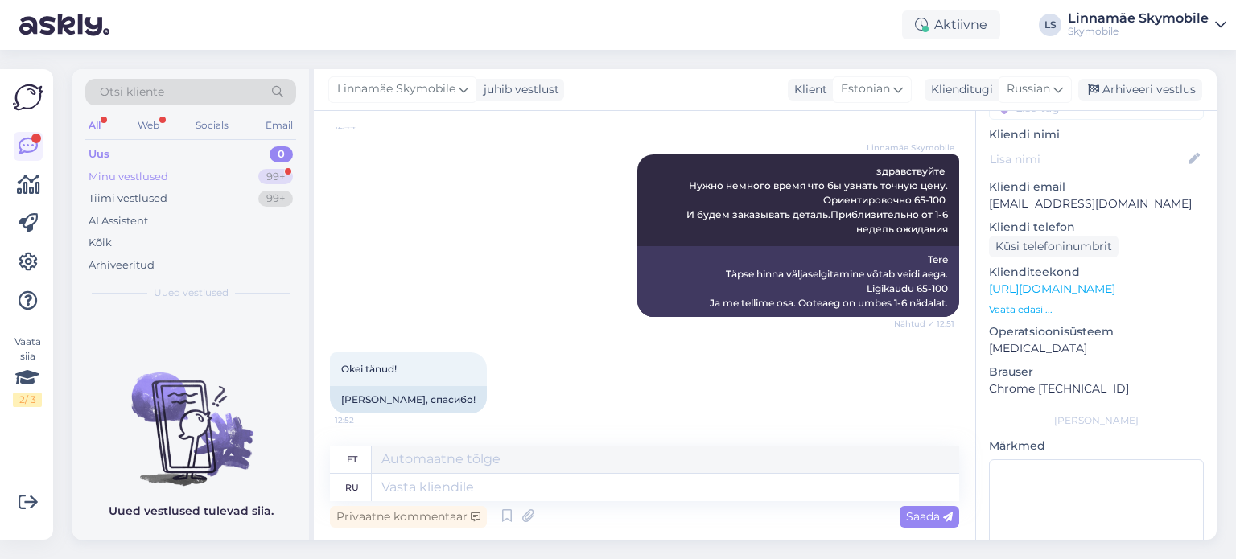
click at [171, 181] on div "Minu vestlused 99+" at bounding box center [190, 177] width 211 height 23
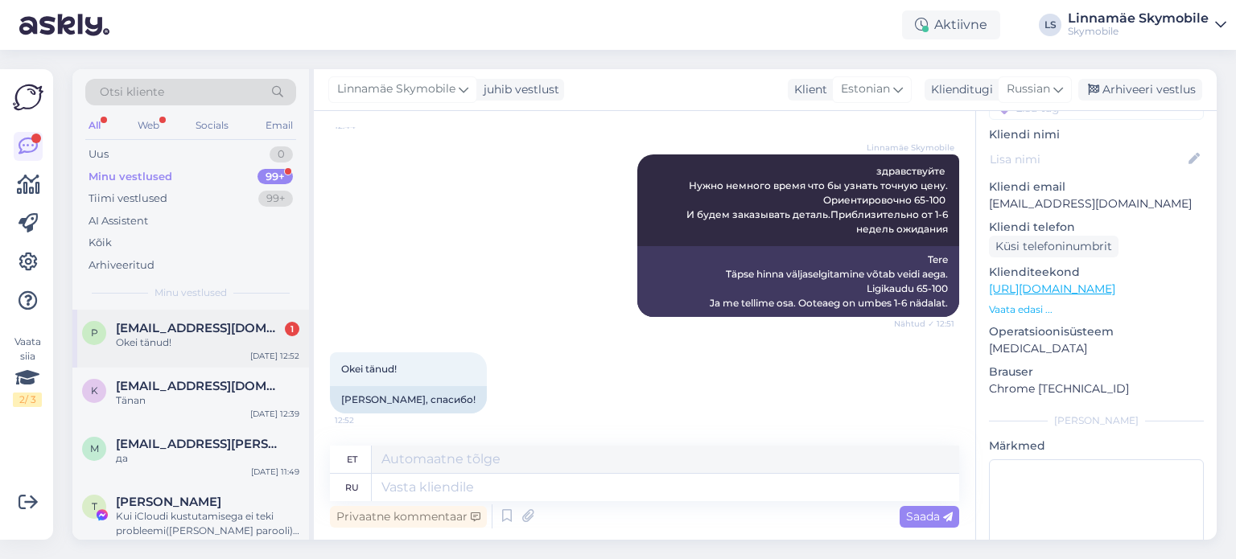
click at [216, 335] on div "Okei tänud!" at bounding box center [207, 342] width 183 height 14
click at [138, 157] on div "Uus 0" at bounding box center [190, 154] width 211 height 23
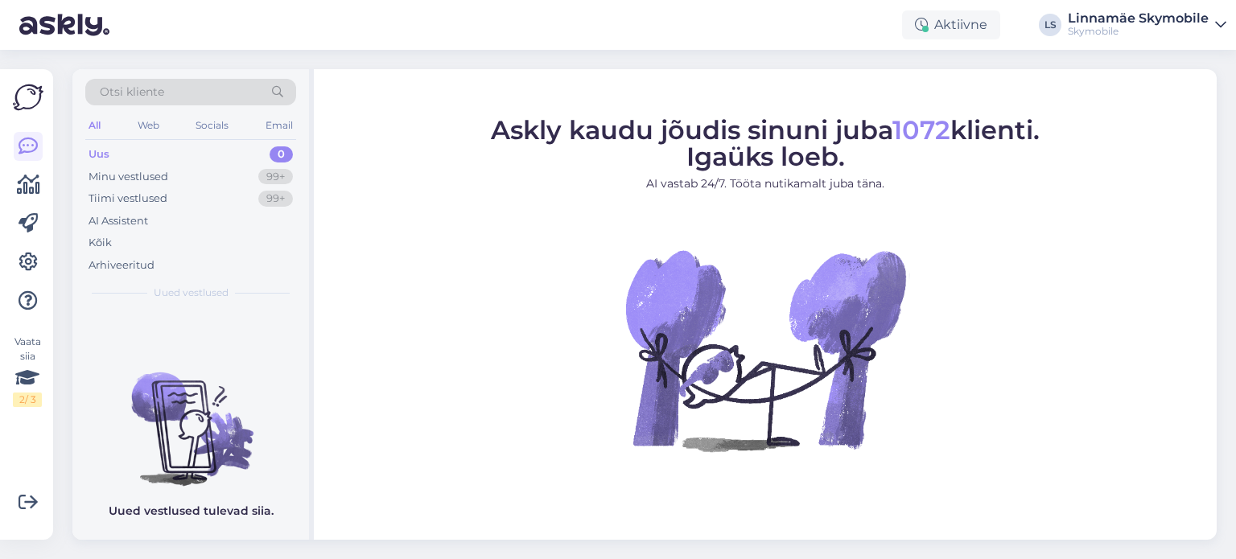
drag, startPoint x: 426, startPoint y: 176, endPoint x: 425, endPoint y: 165, distance: 11.4
click at [426, 176] on figure "Askly kaudu jõudis sinuni juba 1072 klienti. Igaüks loeb. AI vastab 24/7. Tööta…" at bounding box center [765, 305] width 874 height 377
click at [161, 173] on div "Minu vestlused" at bounding box center [128, 177] width 80 height 16
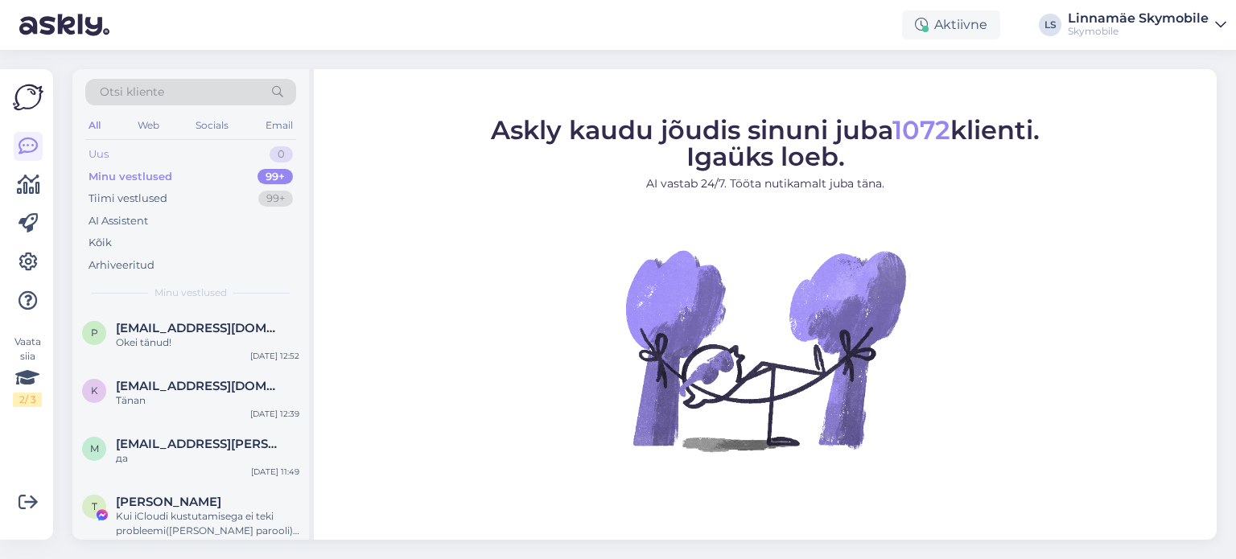
click at [146, 151] on div "Uus 0" at bounding box center [190, 154] width 211 height 23
